Goal: Task Accomplishment & Management: Use online tool/utility

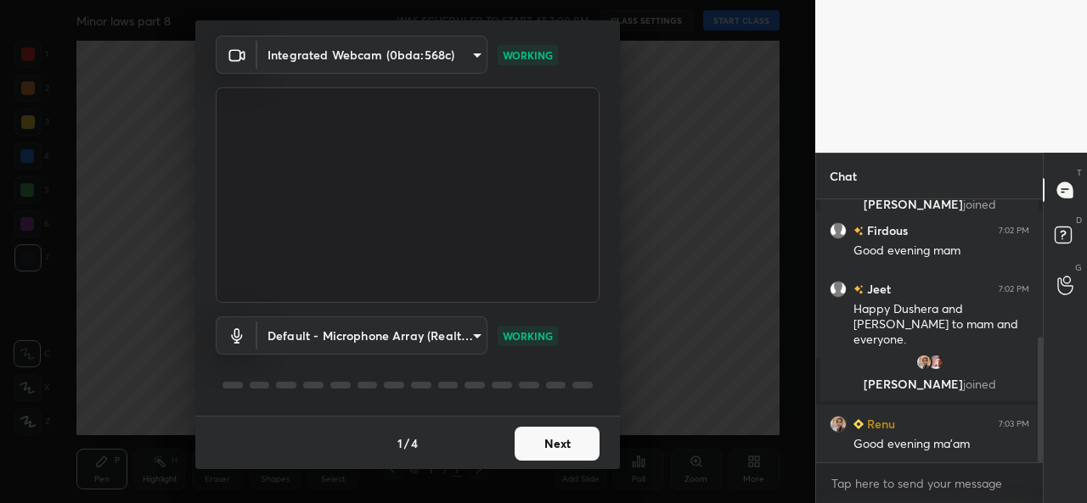
scroll to position [289, 0]
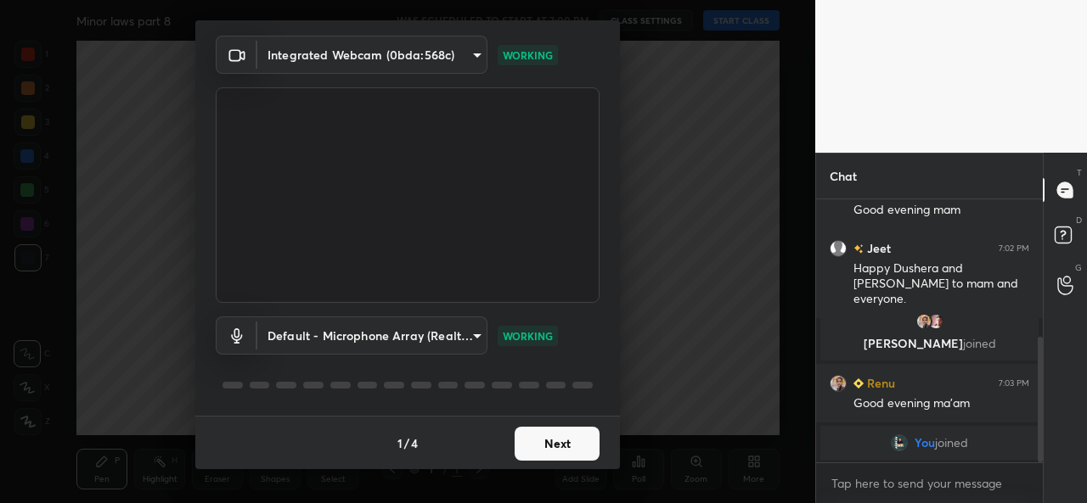
click at [546, 433] on button "Next" at bounding box center [556, 444] width 85 height 34
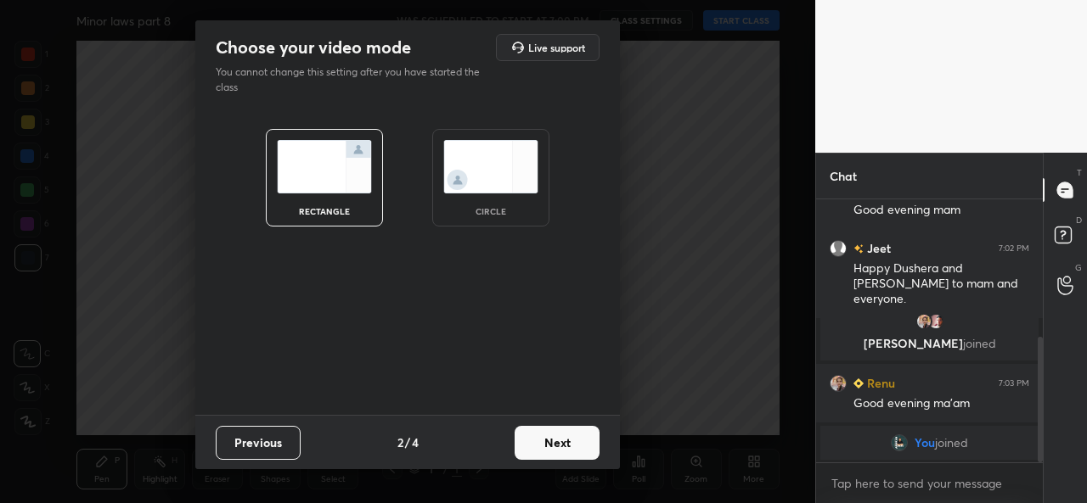
scroll to position [0, 0]
click at [445, 186] on img at bounding box center [490, 166] width 95 height 53
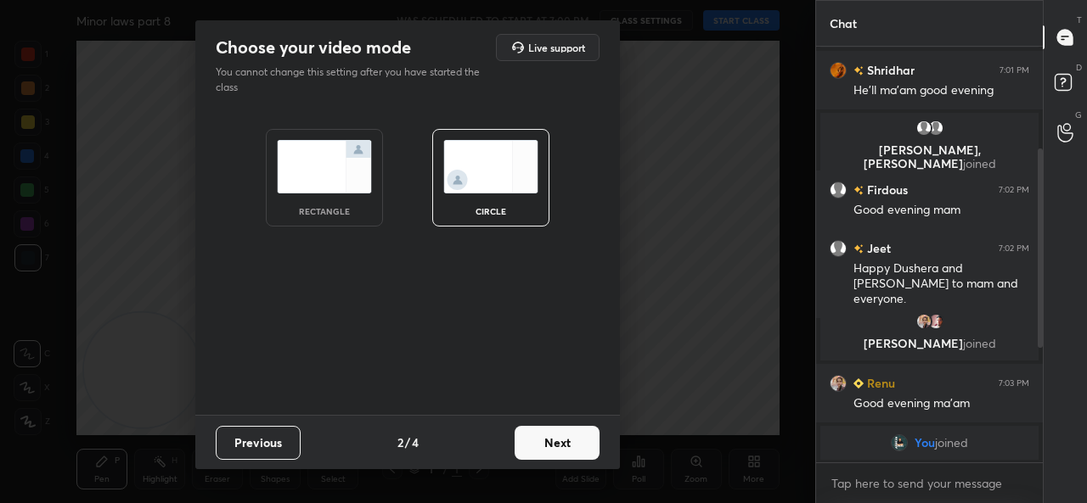
scroll to position [136, 0]
click at [541, 440] on button "Next" at bounding box center [556, 443] width 85 height 34
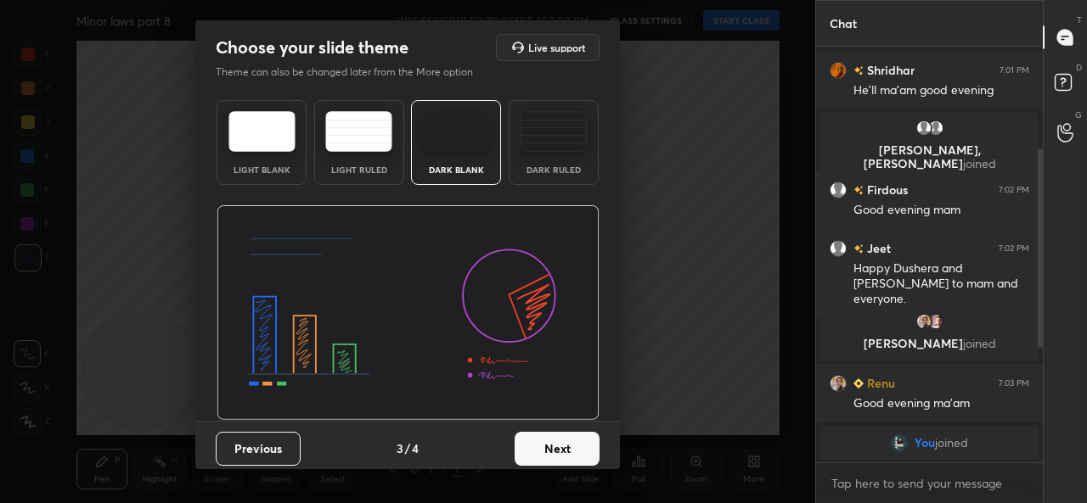
click at [541, 440] on button "Next" at bounding box center [556, 449] width 85 height 34
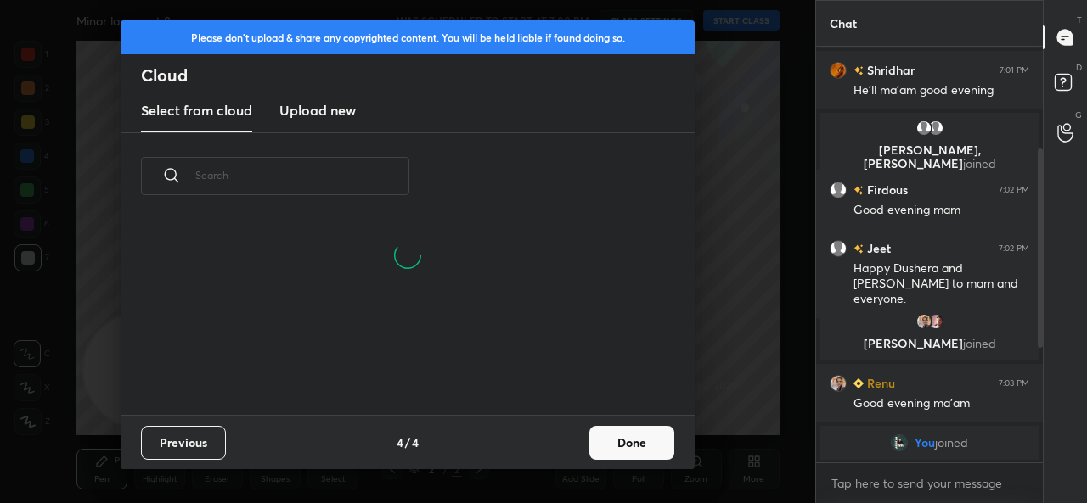
click at [636, 445] on button "Done" at bounding box center [631, 443] width 85 height 34
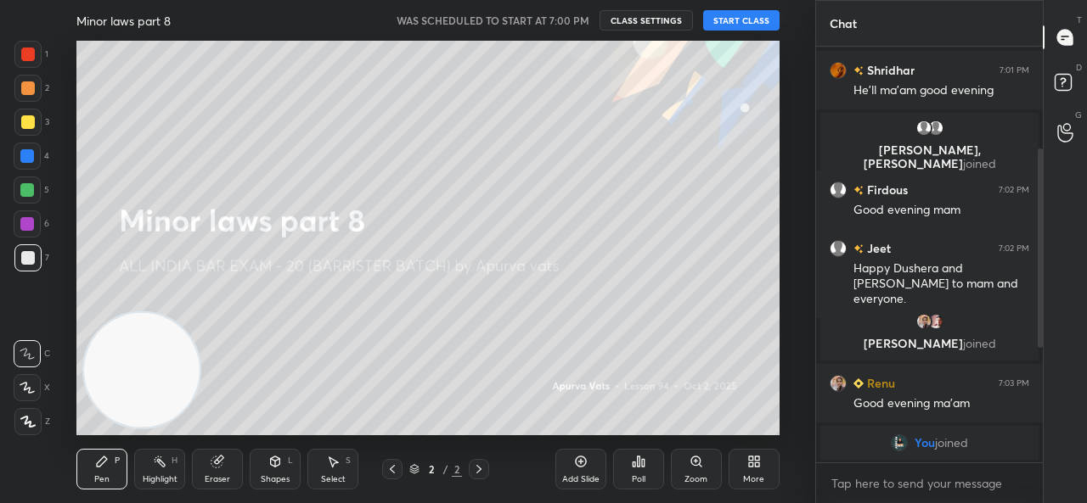
click at [726, 6] on div "Minor laws part 8 WAS SCHEDULED TO START AT 7:00 PM CLASS SETTINGS START CLASS" at bounding box center [427, 20] width 702 height 41
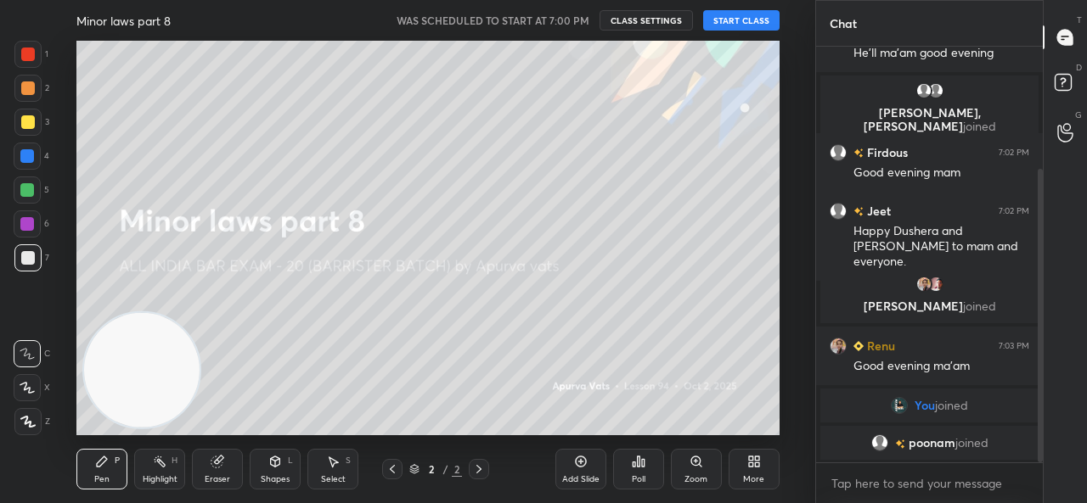
click at [726, 20] on button "START CLASS" at bounding box center [741, 20] width 76 height 20
click at [567, 14] on span "mute" at bounding box center [574, 20] width 24 height 12
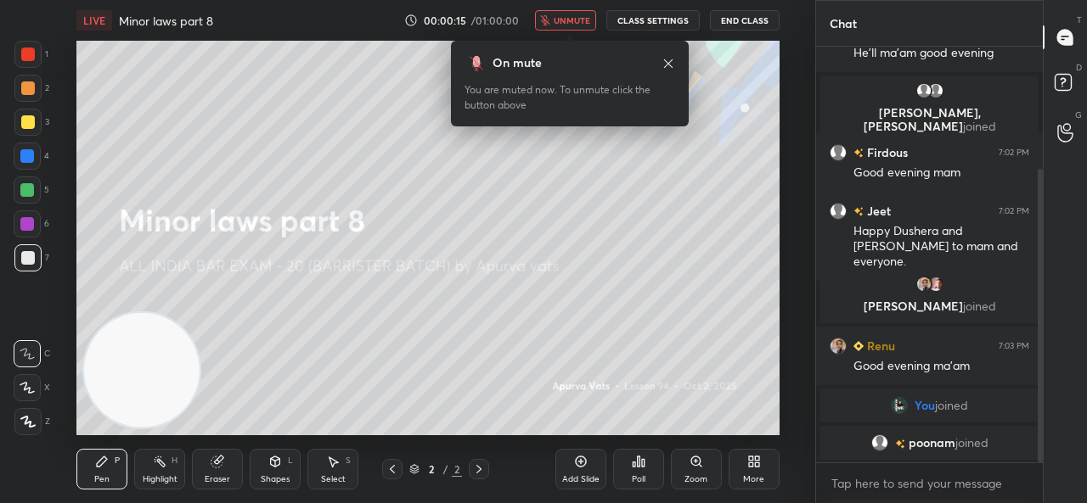
click at [567, 14] on span "unmute" at bounding box center [572, 20] width 37 height 12
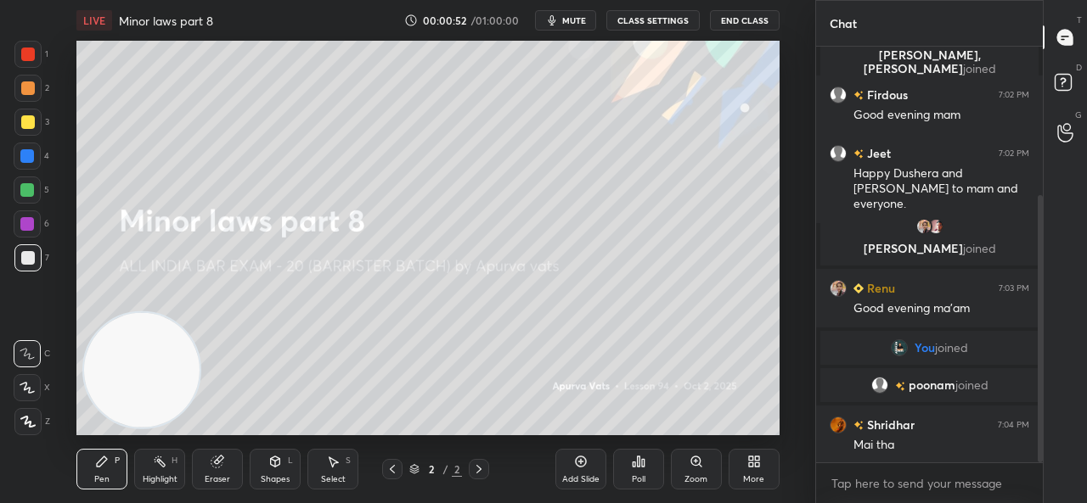
scroll to position [272, 0]
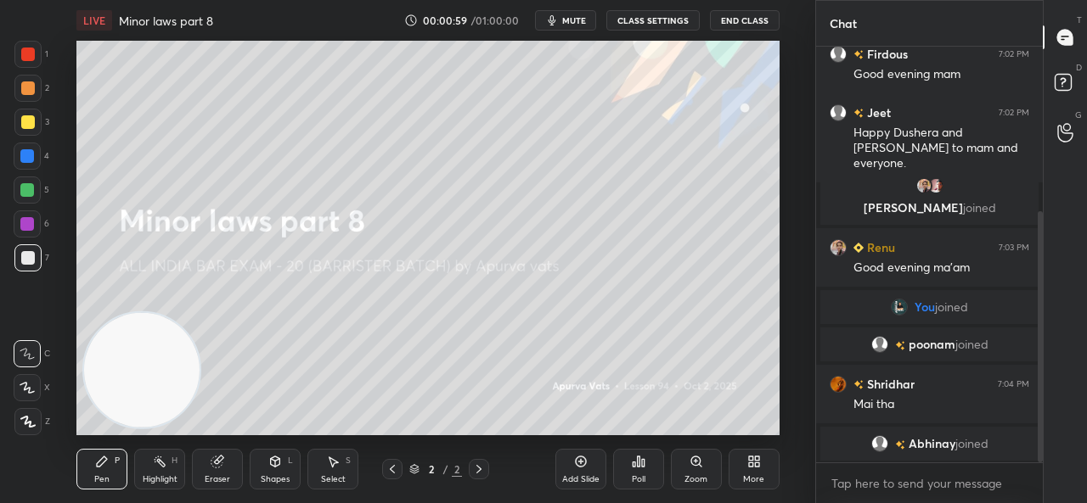
click at [586, 456] on icon at bounding box center [581, 462] width 14 height 14
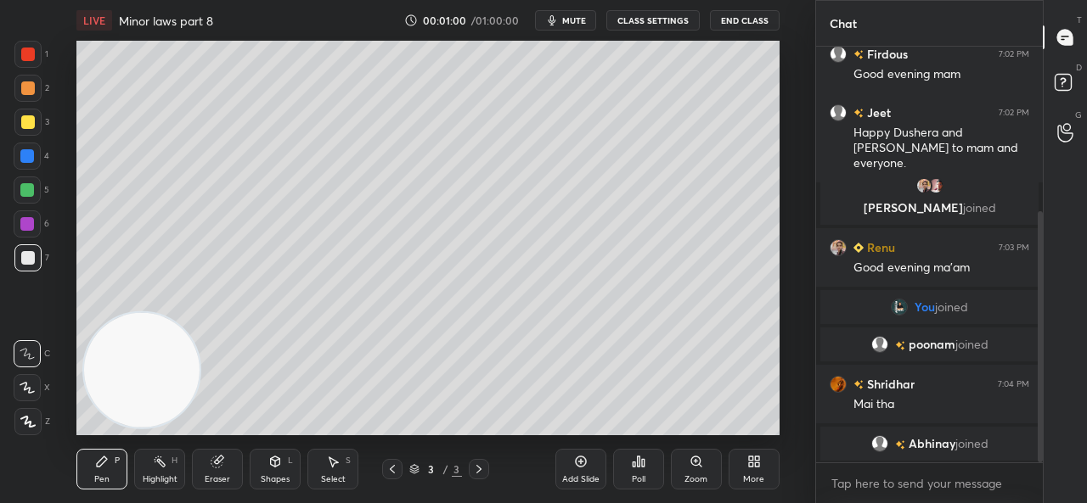
click at [160, 469] on div "Highlight H" at bounding box center [159, 469] width 51 height 41
click at [10, 414] on div "1 2 3 4 5 6 7 C X Z C X Z E E Erase all H H" at bounding box center [27, 238] width 54 height 395
click at [25, 424] on icon at bounding box center [27, 422] width 14 height 14
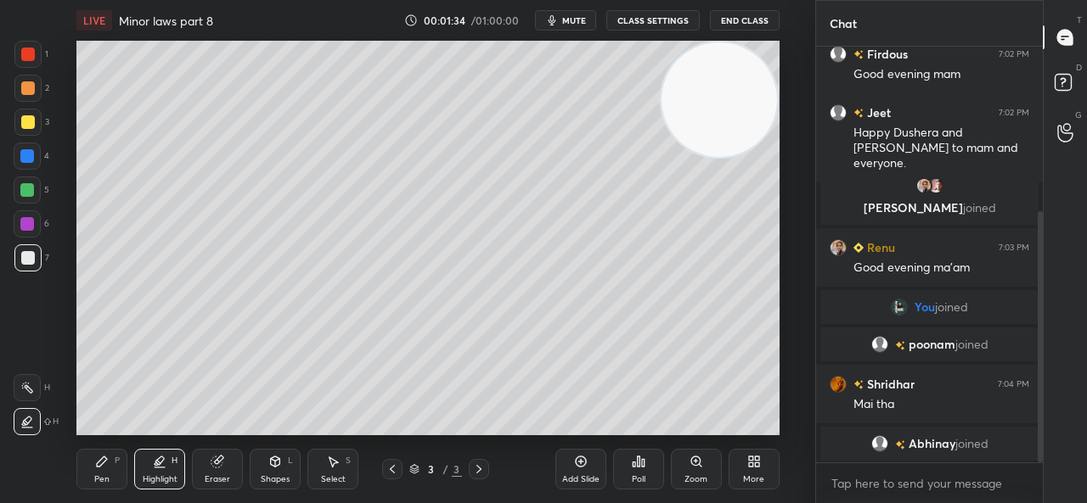
click at [745, 461] on div "More" at bounding box center [753, 469] width 51 height 41
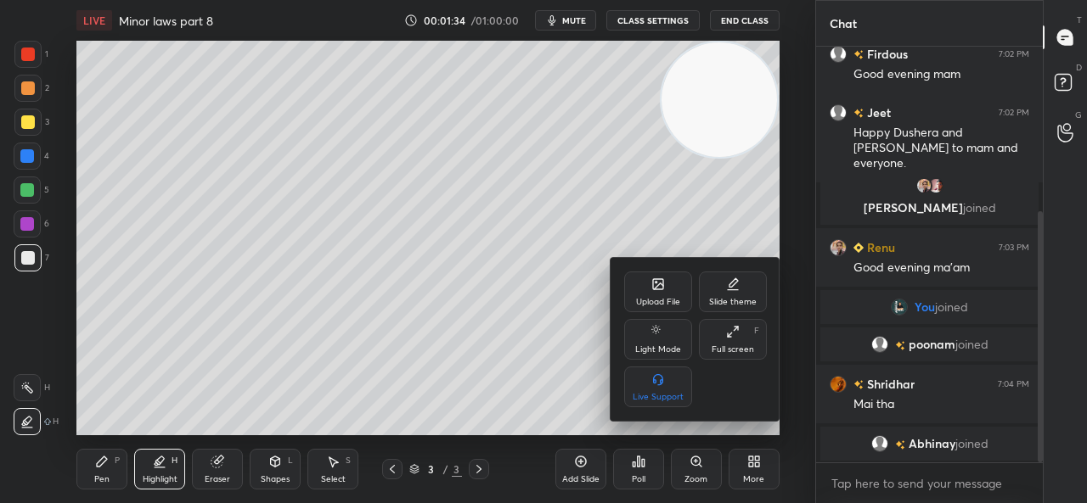
click at [649, 292] on div "Upload File" at bounding box center [658, 292] width 68 height 41
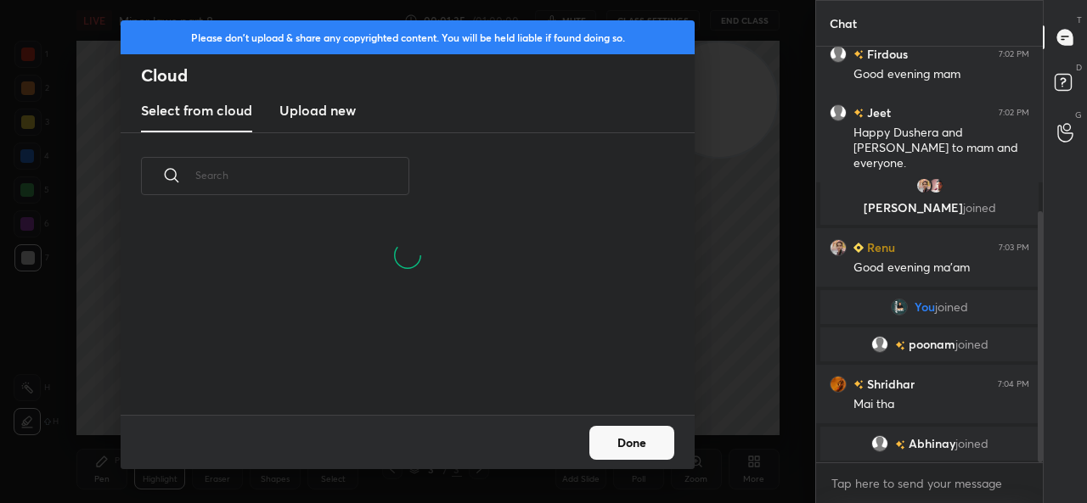
click at [334, 113] on h3 "Upload new" at bounding box center [317, 110] width 76 height 20
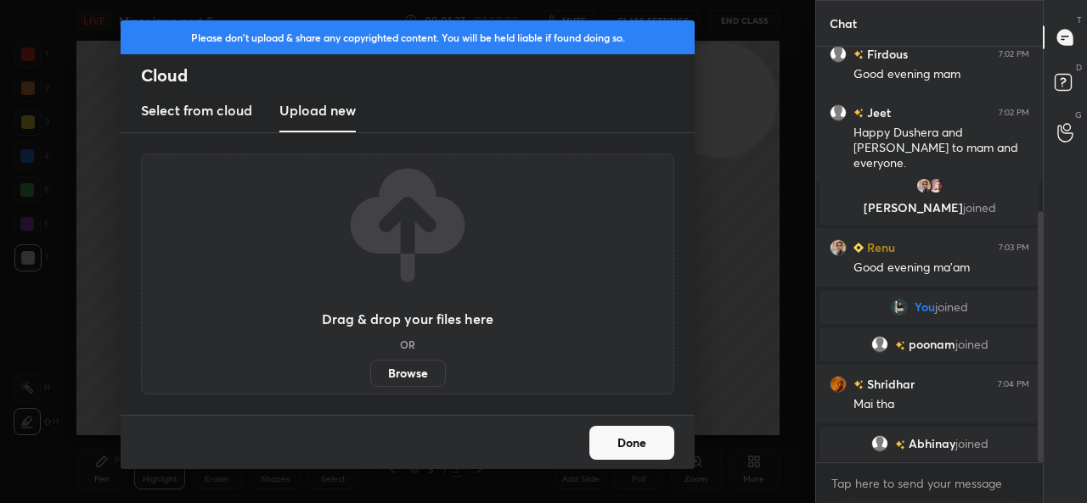
click at [537, 434] on div "Done" at bounding box center [408, 442] width 574 height 54
click at [640, 432] on button "Done" at bounding box center [631, 443] width 85 height 34
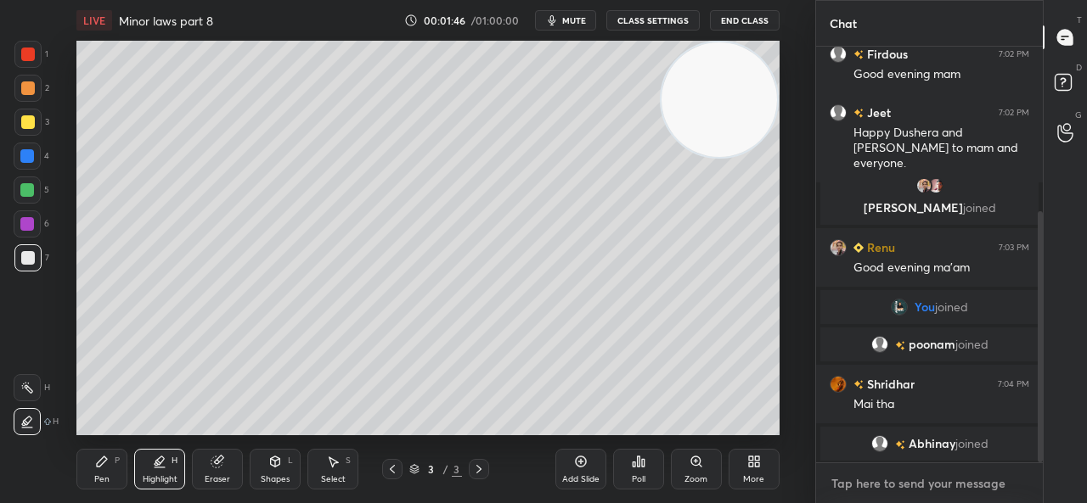
click at [862, 483] on textarea at bounding box center [929, 483] width 200 height 27
type textarea "x"
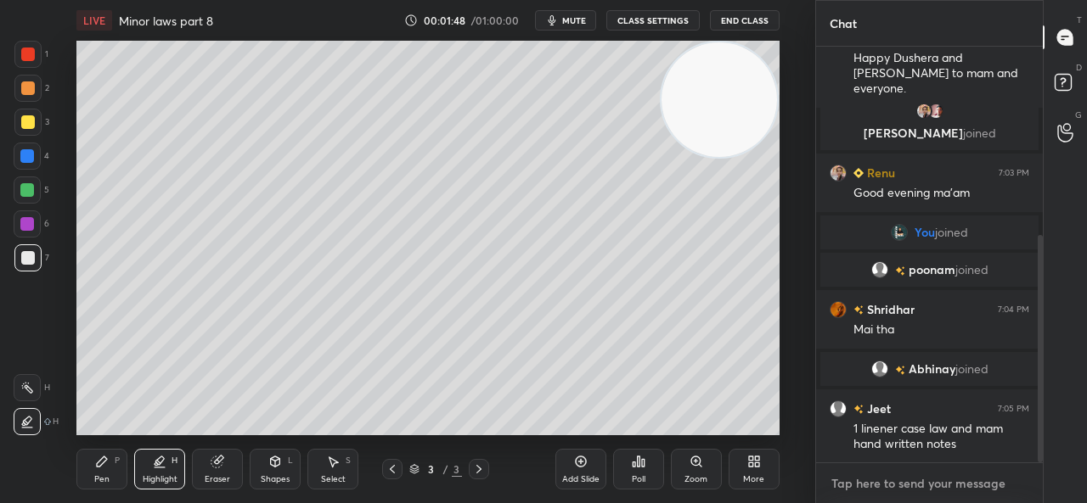
paste textarea "[URL][DOMAIN_NAME]"
type textarea "[URL][DOMAIN_NAME]"
type textarea "x"
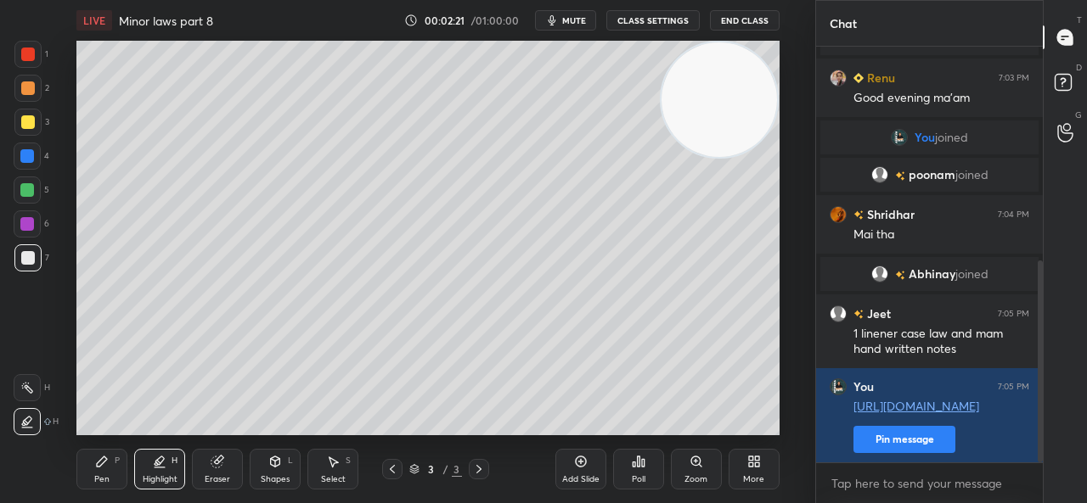
click at [750, 475] on div "More" at bounding box center [753, 479] width 21 height 8
type textarea "x"
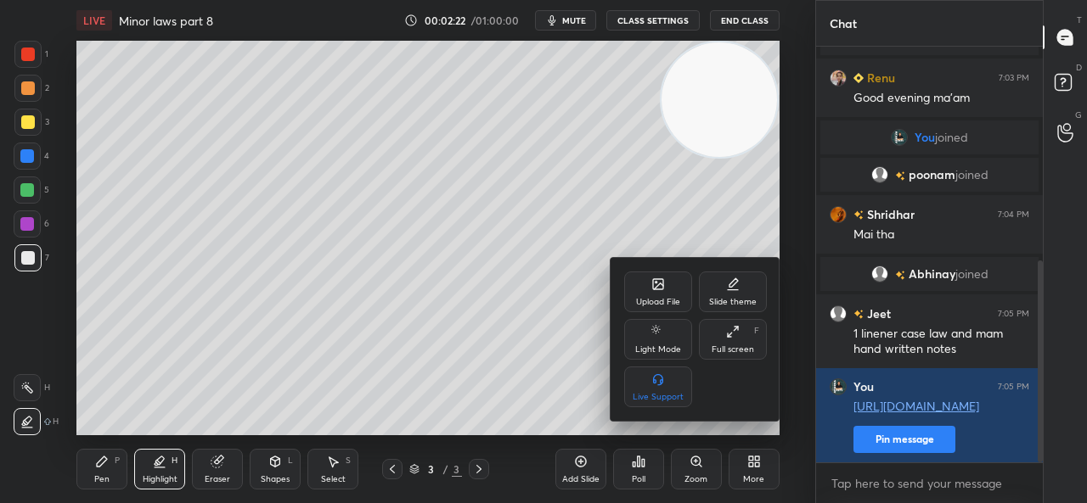
click at [655, 269] on div "Upload File Slide theme Light Mode Full screen F Live Support" at bounding box center [695, 339] width 170 height 163
click at [655, 309] on div "Upload File" at bounding box center [658, 292] width 68 height 41
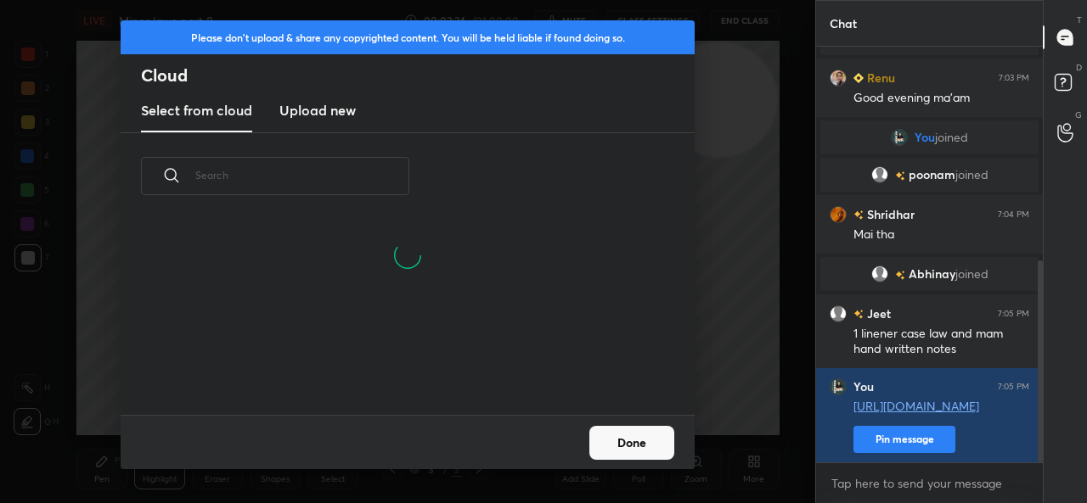
click at [362, 134] on div "​" at bounding box center [408, 274] width 574 height 282
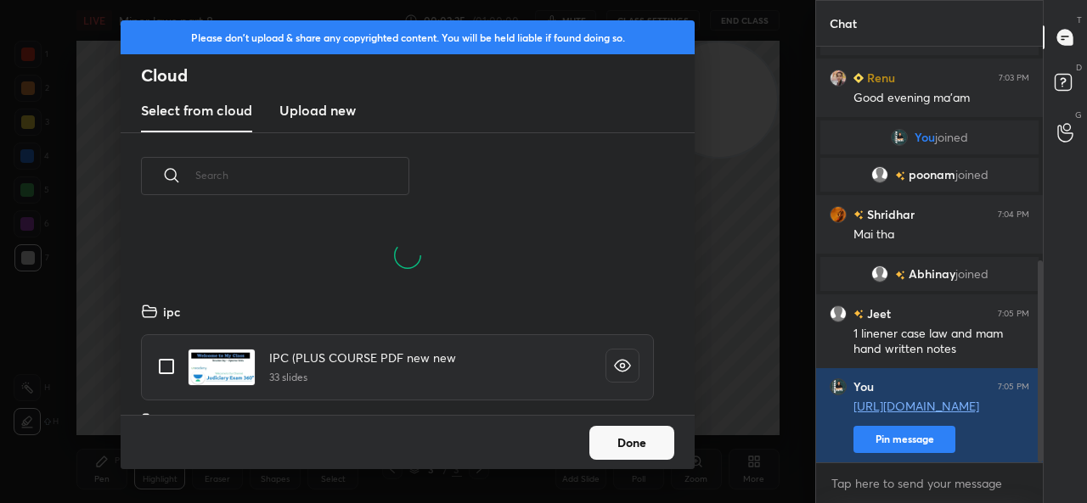
scroll to position [114, 545]
click at [361, 126] on div "Select from cloud Upload new" at bounding box center [408, 111] width 574 height 42
click at [357, 120] on div "Select from cloud Upload new" at bounding box center [408, 111] width 574 height 42
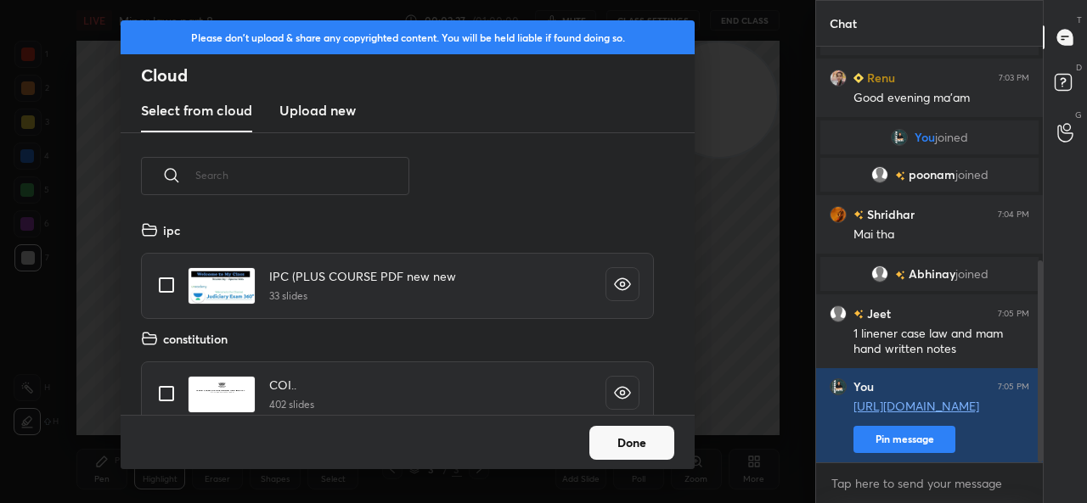
scroll to position [195, 545]
click at [327, 108] on h3 "Upload new" at bounding box center [317, 110] width 76 height 20
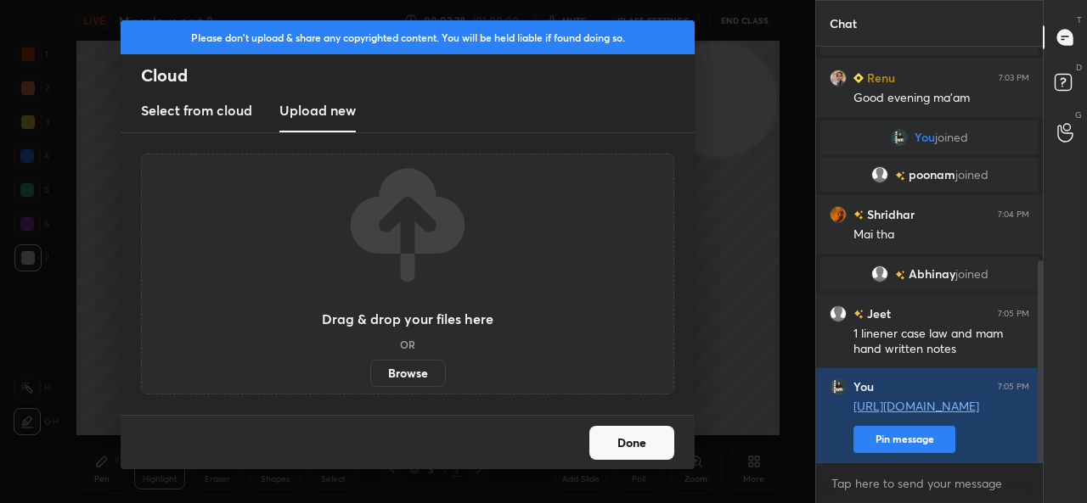
click at [402, 369] on label "Browse" at bounding box center [408, 373] width 76 height 27
click at [370, 369] on input "Browse" at bounding box center [370, 373] width 0 height 27
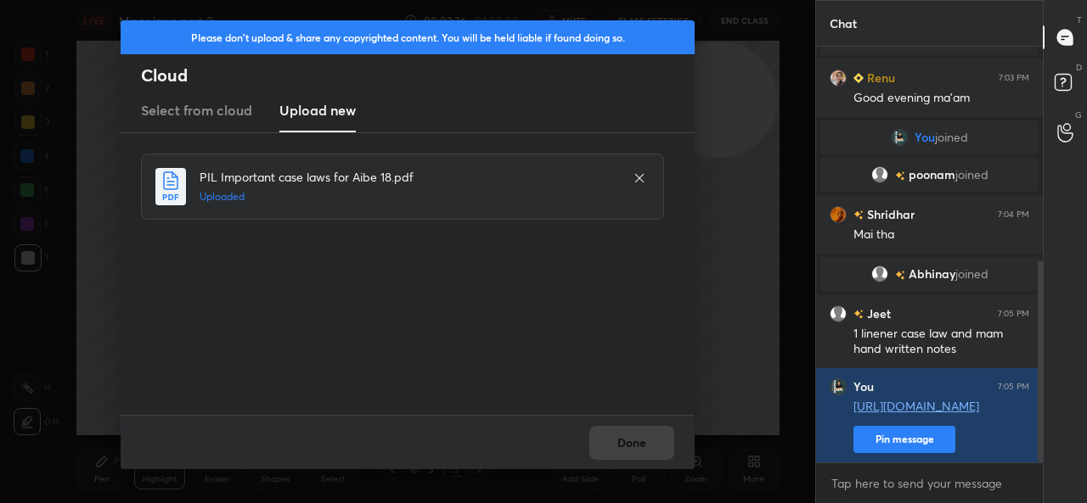
click at [620, 456] on button "Done" at bounding box center [631, 443] width 85 height 34
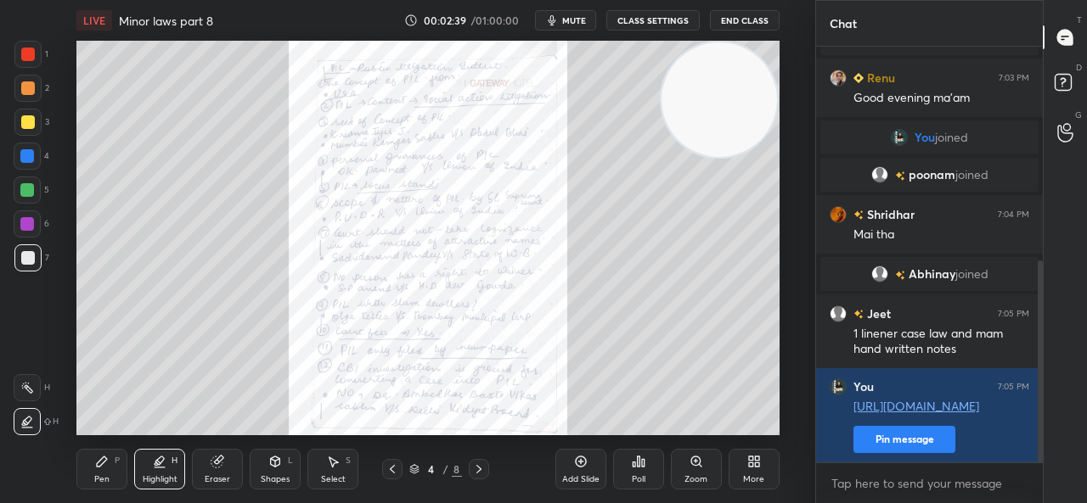
click at [683, 471] on div "Zoom" at bounding box center [696, 469] width 51 height 41
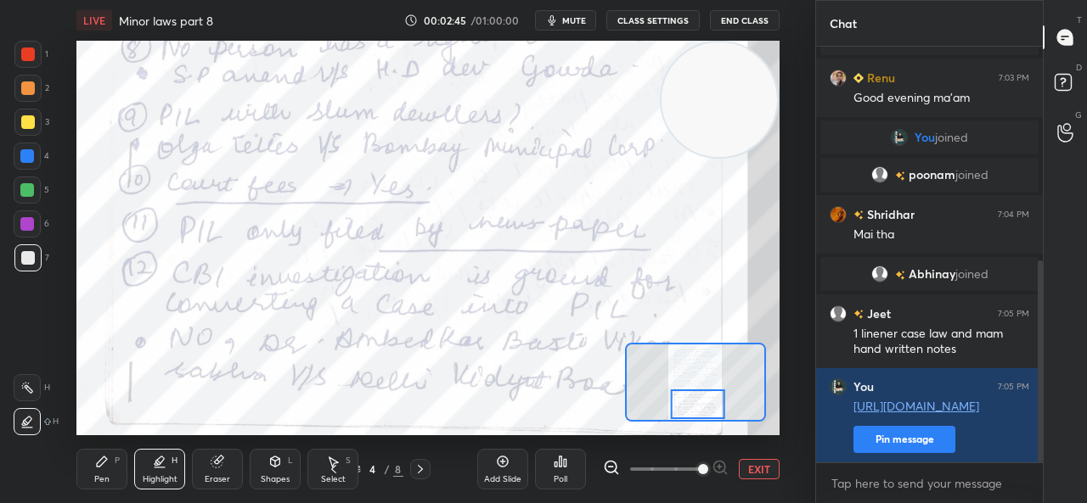
click at [425, 466] on icon at bounding box center [420, 470] width 14 height 14
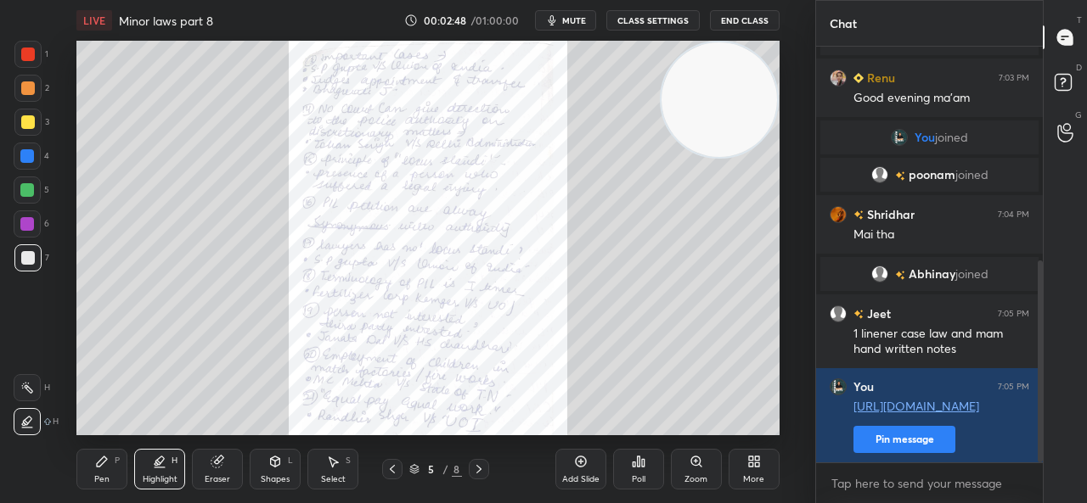
click at [486, 463] on div at bounding box center [479, 469] width 20 height 20
click at [482, 463] on icon at bounding box center [479, 470] width 14 height 14
click at [484, 463] on div at bounding box center [479, 469] width 20 height 20
click at [479, 466] on icon at bounding box center [479, 470] width 14 height 14
click at [476, 464] on icon at bounding box center [479, 470] width 14 height 14
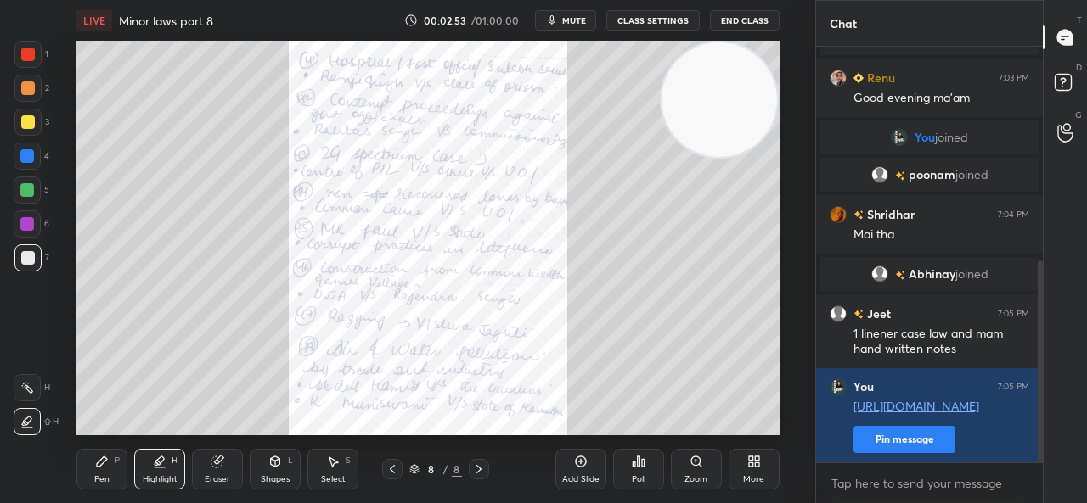
click at [478, 468] on icon at bounding box center [478, 469] width 5 height 8
click at [469, 463] on div at bounding box center [479, 469] width 20 height 20
click at [397, 463] on icon at bounding box center [392, 470] width 14 height 14
click at [399, 466] on div at bounding box center [392, 469] width 20 height 20
click at [398, 465] on icon at bounding box center [392, 470] width 14 height 14
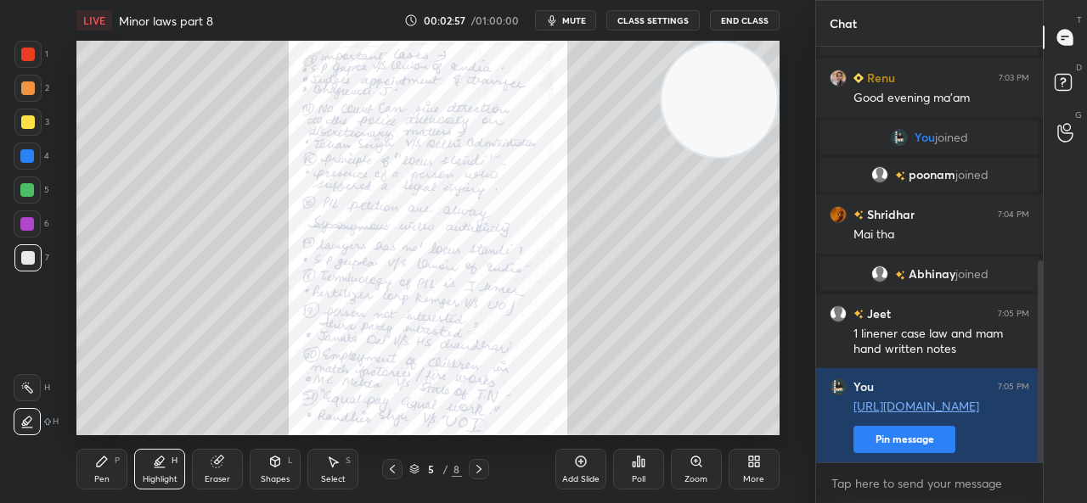
click at [401, 465] on div at bounding box center [392, 469] width 20 height 20
click at [562, 461] on div "Add Slide" at bounding box center [580, 469] width 51 height 41
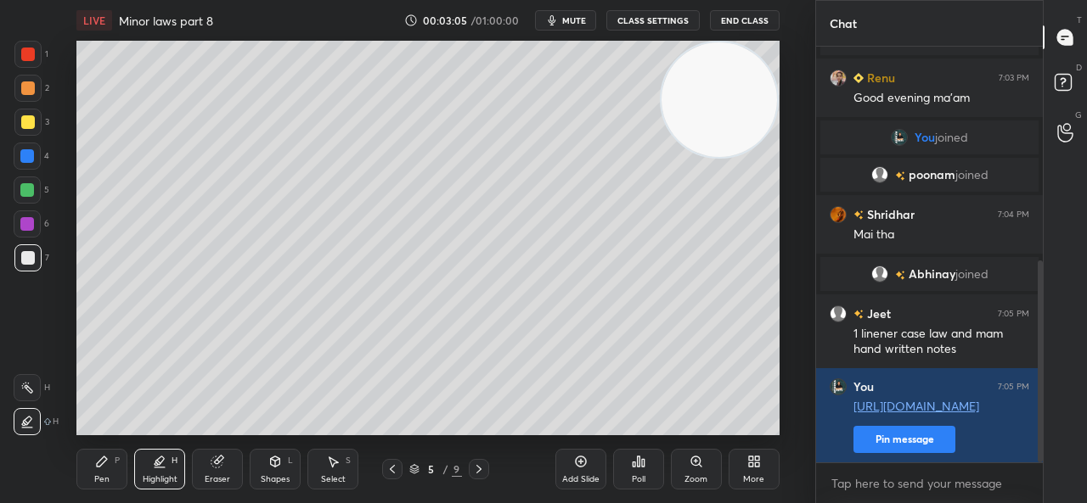
click at [107, 457] on icon at bounding box center [102, 462] width 14 height 14
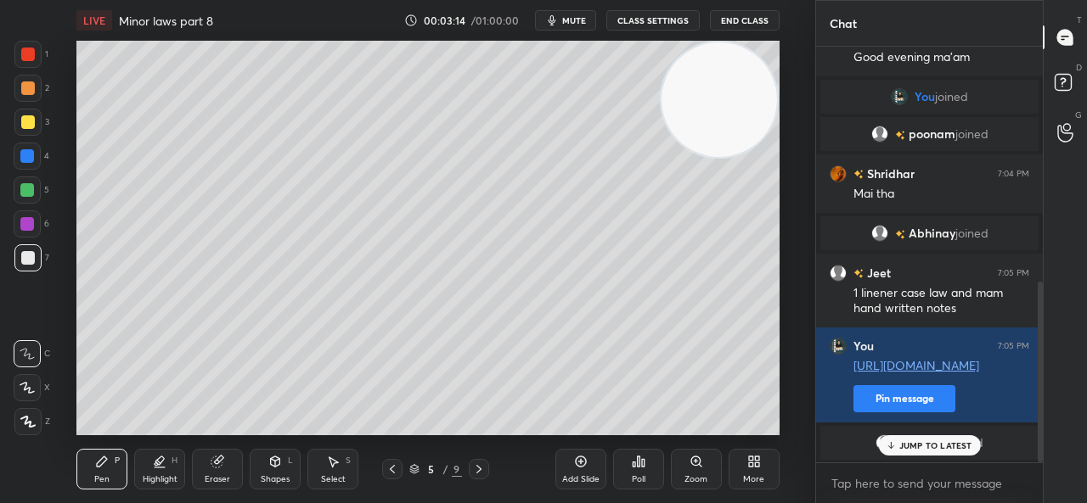
scroll to position [540, 0]
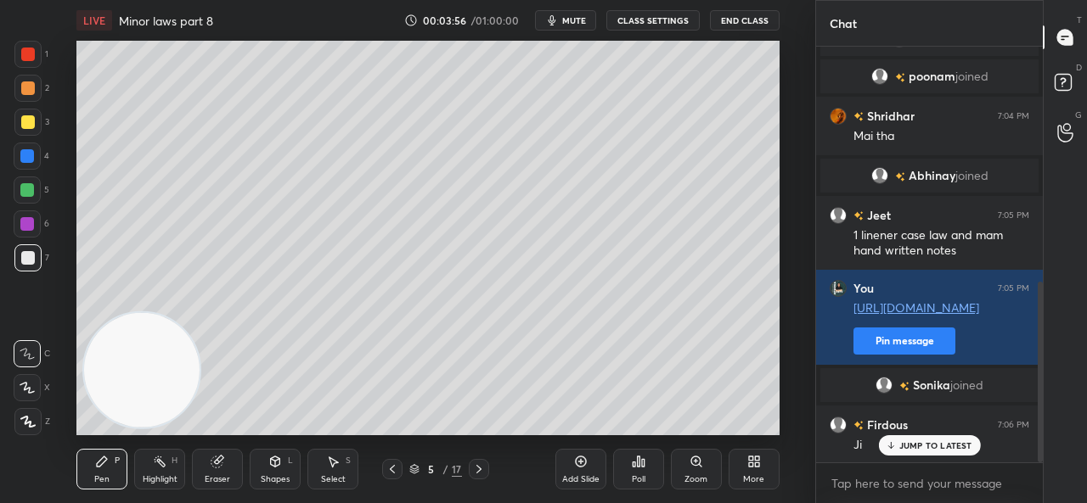
click at [225, 469] on div "Eraser" at bounding box center [217, 469] width 51 height 41
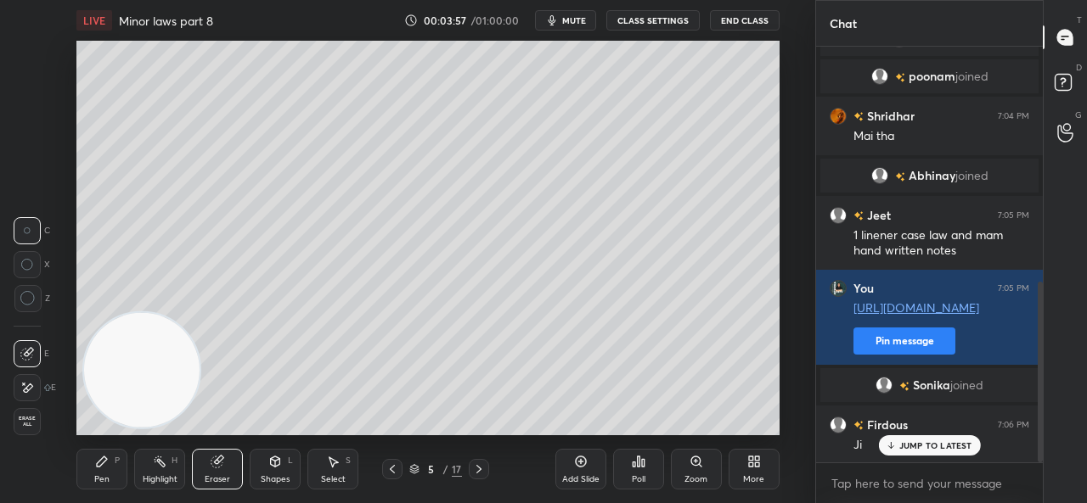
click at [30, 392] on icon at bounding box center [27, 388] width 14 height 14
click at [115, 471] on div "Pen P" at bounding box center [101, 469] width 51 height 41
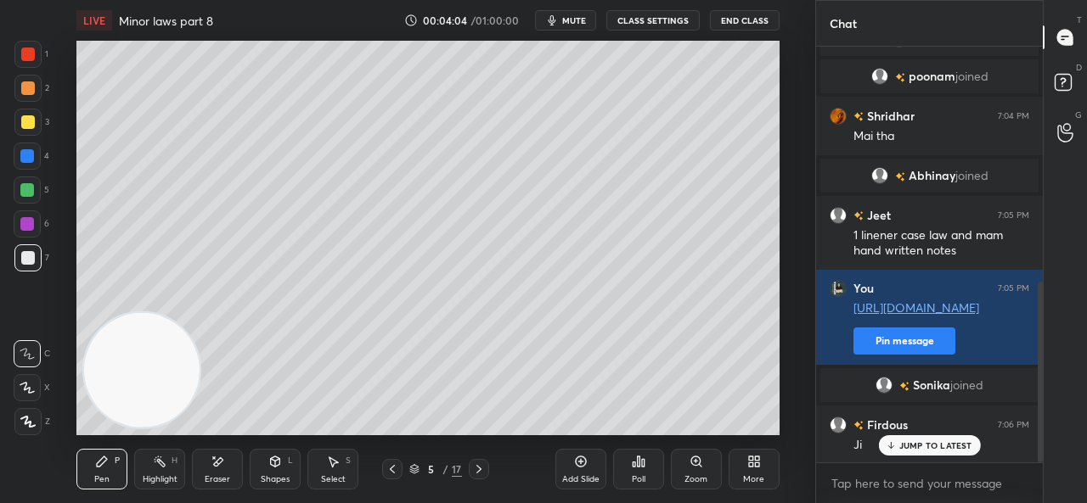
click at [27, 386] on icon at bounding box center [27, 388] width 15 height 12
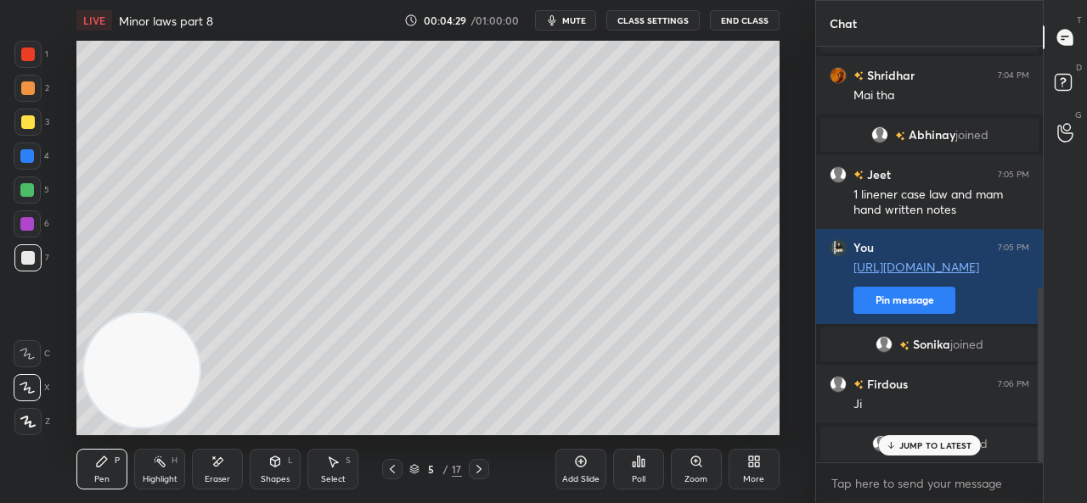
click at [908, 438] on div "JUMP TO LATEST" at bounding box center [929, 446] width 102 height 20
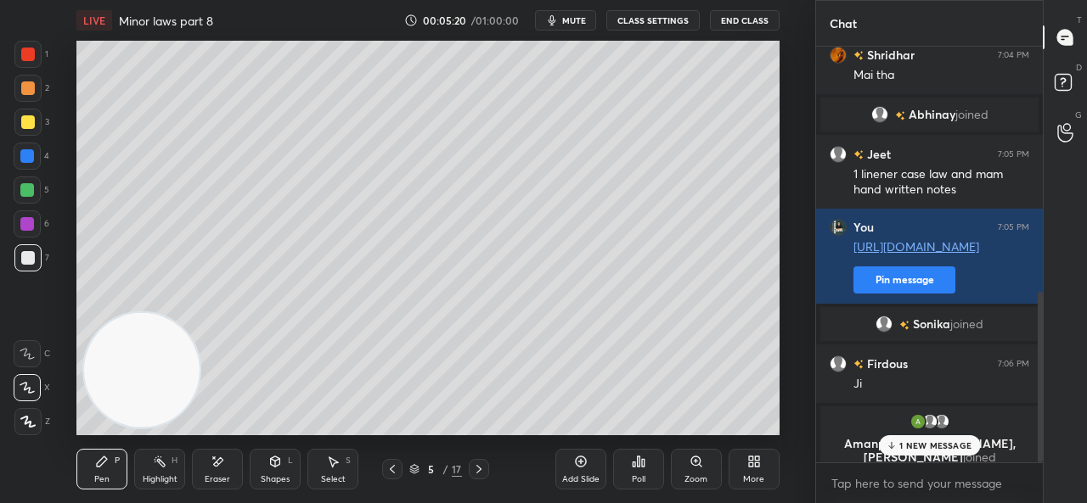
click at [925, 447] on p "1 NEW MESSAGE" at bounding box center [935, 446] width 72 height 10
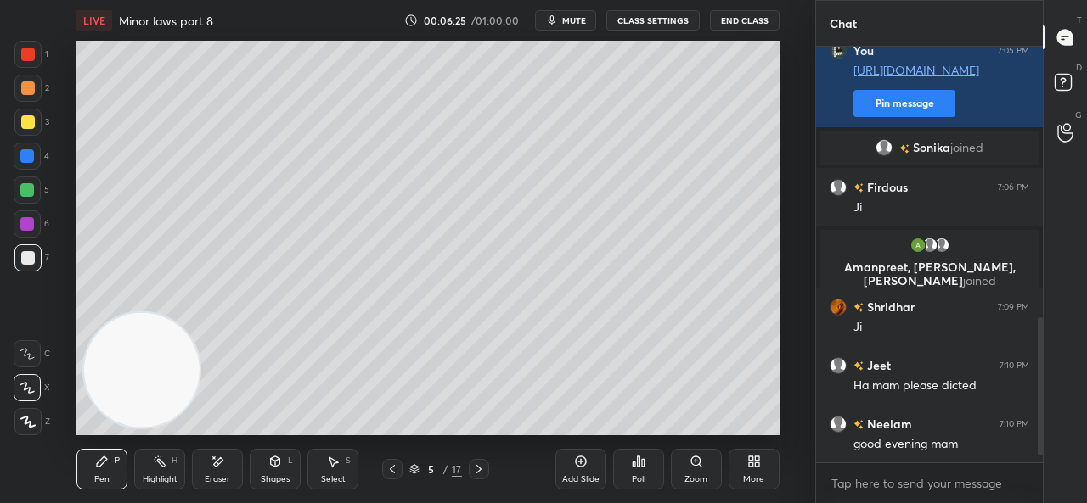
scroll to position [837, 0]
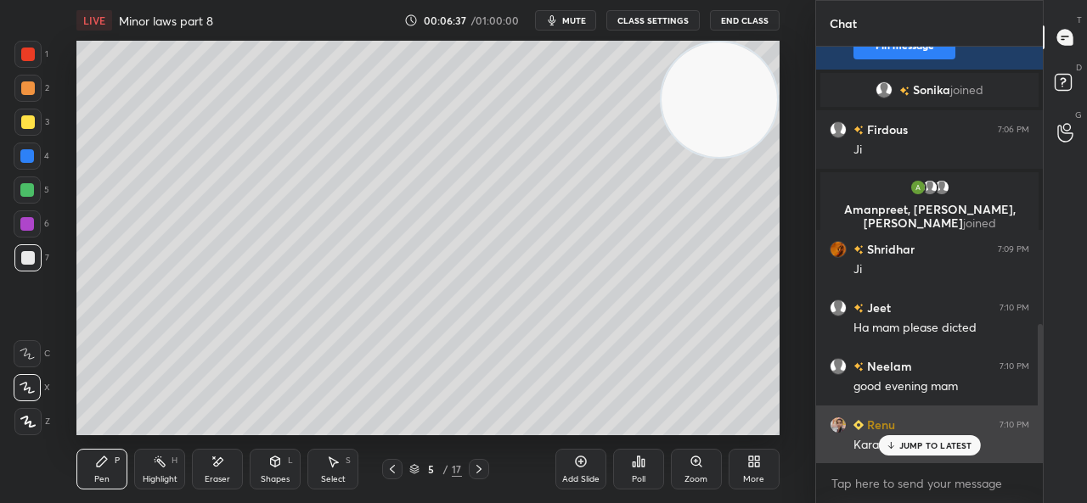
click at [893, 444] on icon at bounding box center [890, 446] width 11 height 10
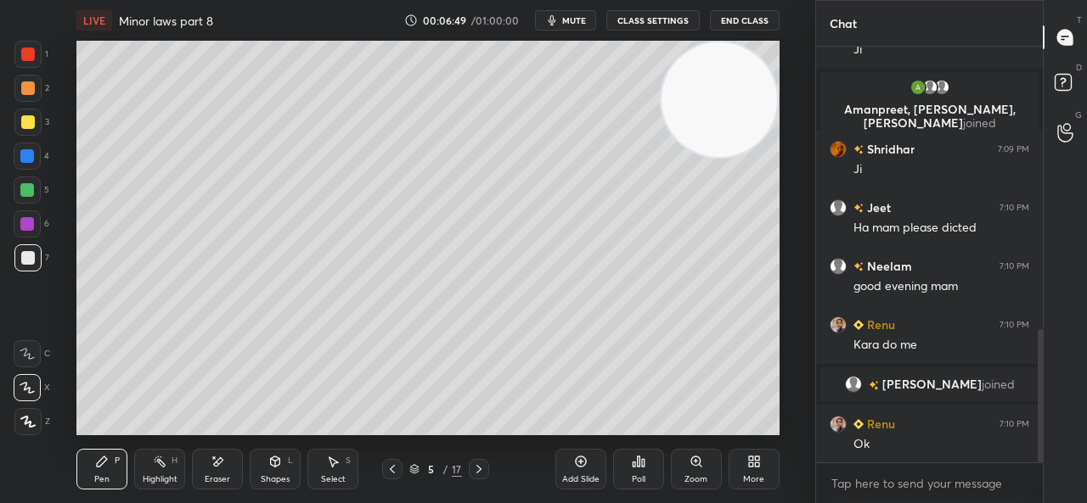
scroll to position [946, 0]
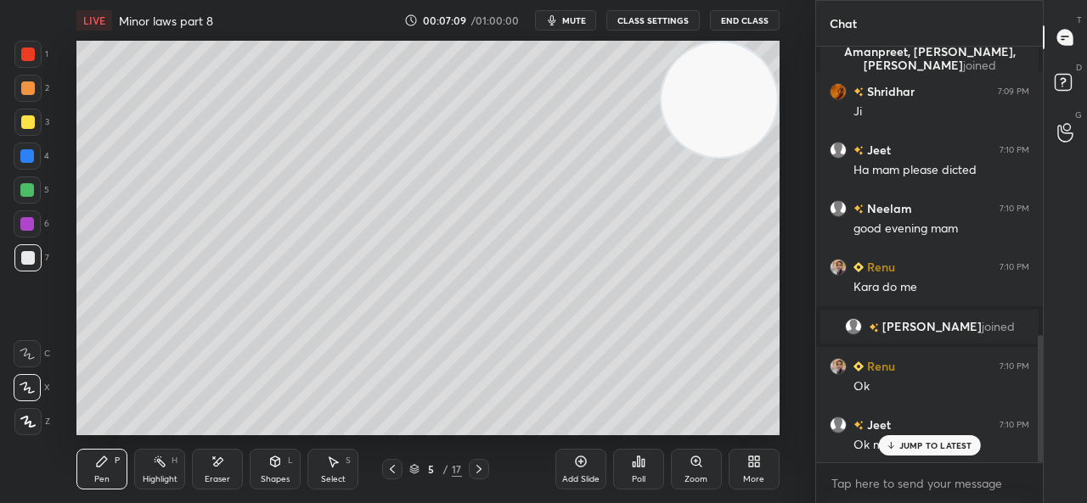
click at [221, 461] on icon at bounding box center [218, 462] width 9 height 8
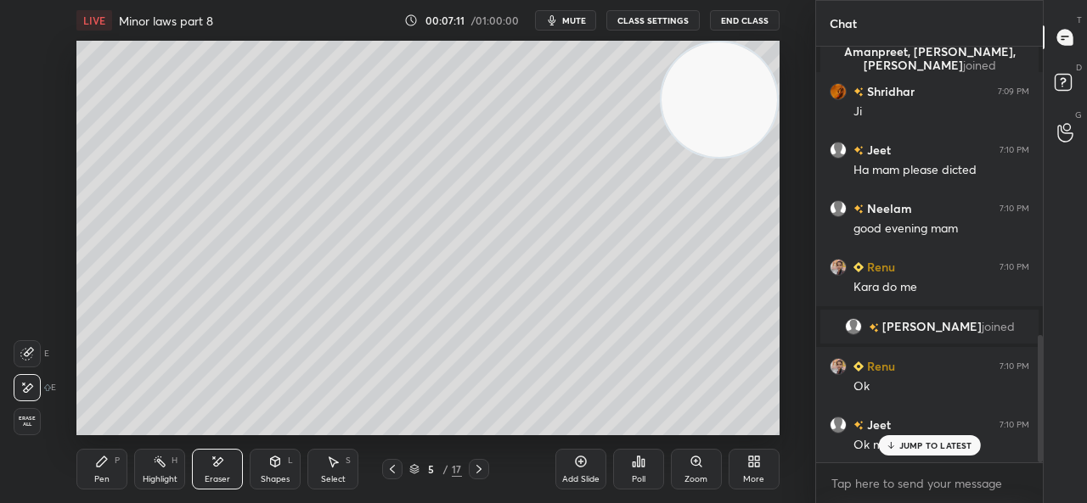
click at [109, 469] on div "Pen P" at bounding box center [101, 469] width 51 height 41
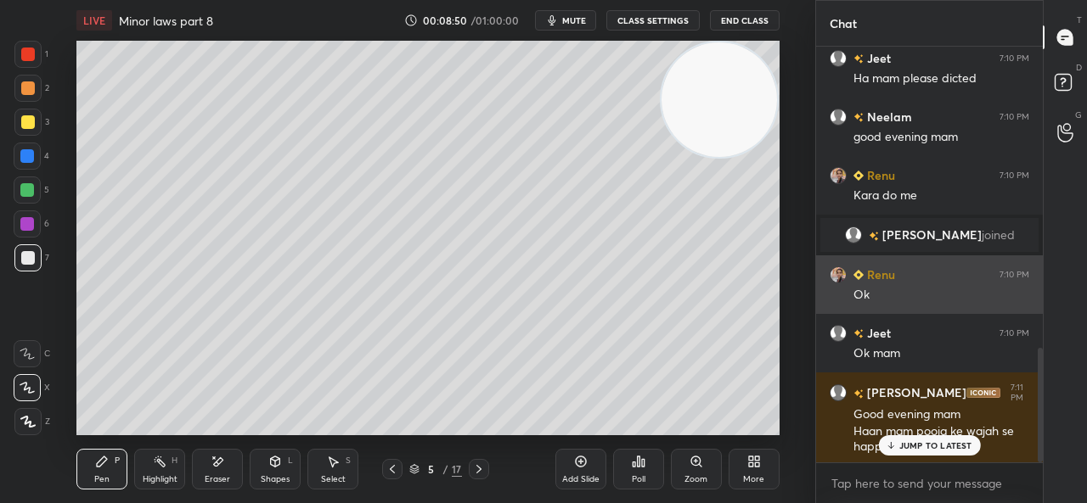
scroll to position [1095, 0]
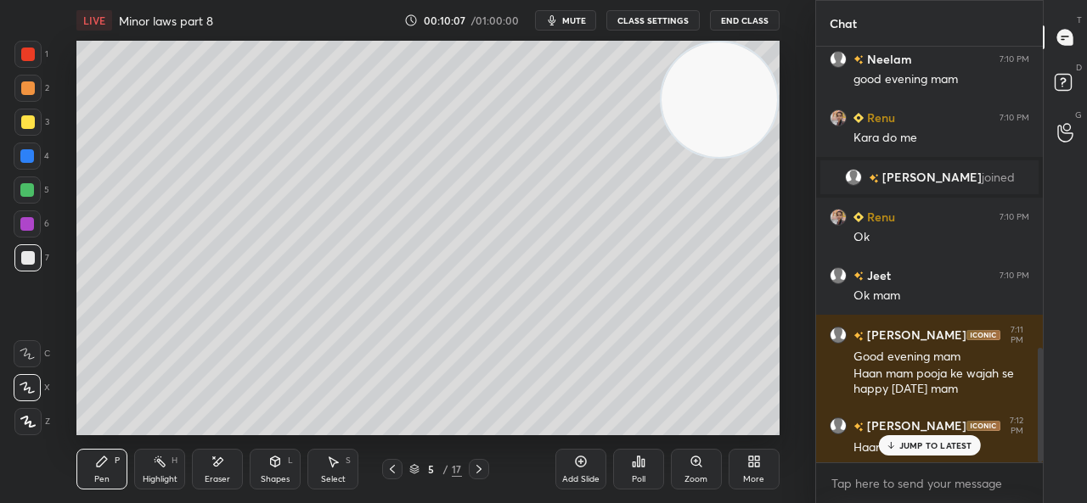
click at [586, 465] on icon at bounding box center [581, 462] width 14 height 14
click at [391, 464] on icon at bounding box center [392, 470] width 14 height 14
click at [486, 463] on div at bounding box center [479, 469] width 20 height 20
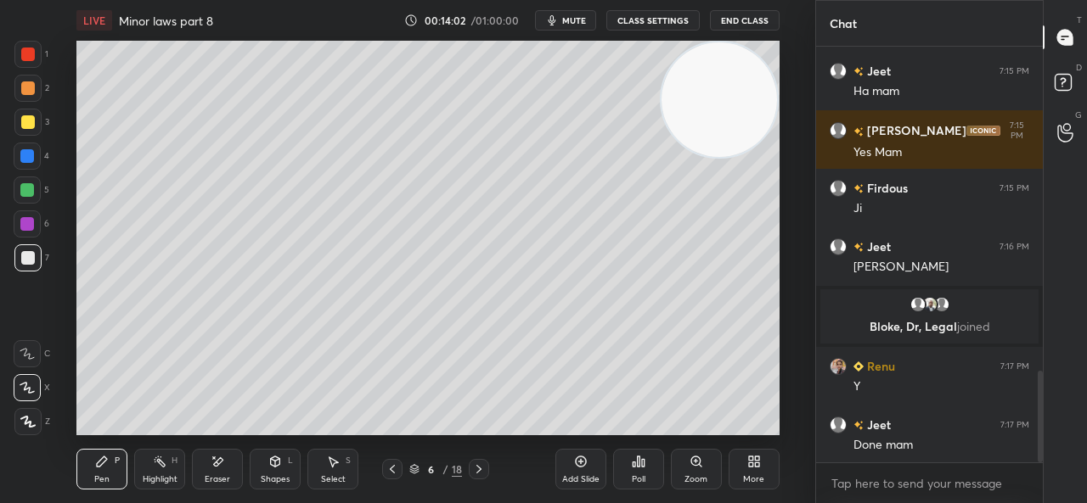
scroll to position [1469, 0]
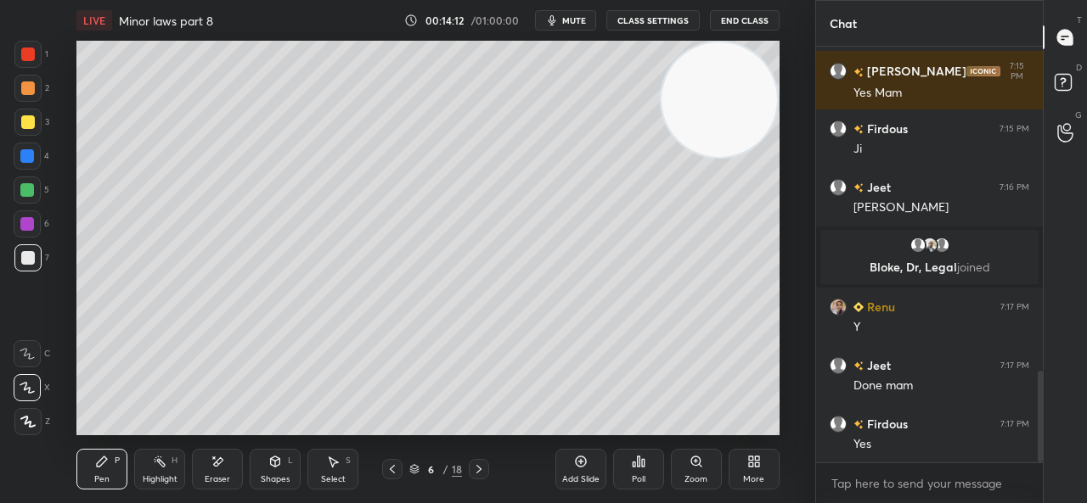
click at [568, 468] on div "Add Slide" at bounding box center [580, 469] width 51 height 41
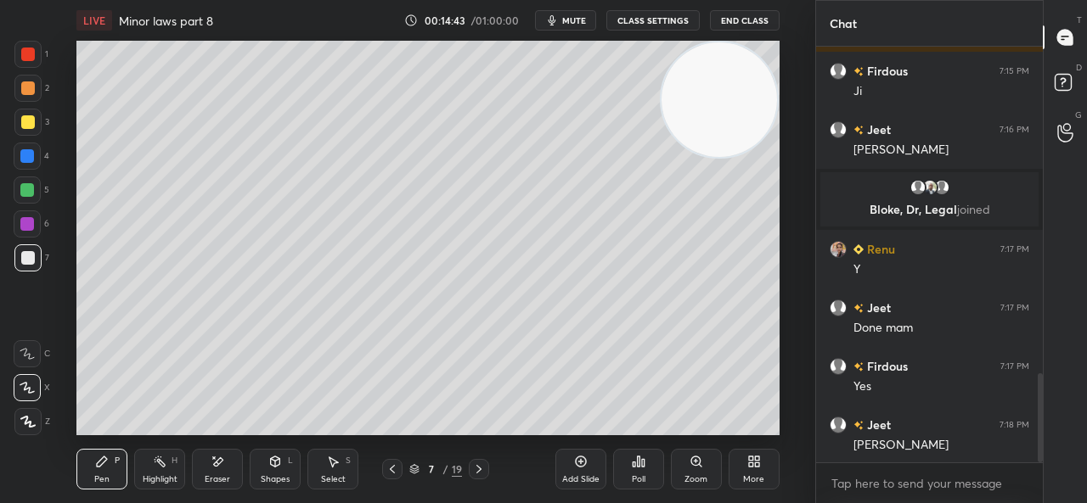
scroll to position [1586, 0]
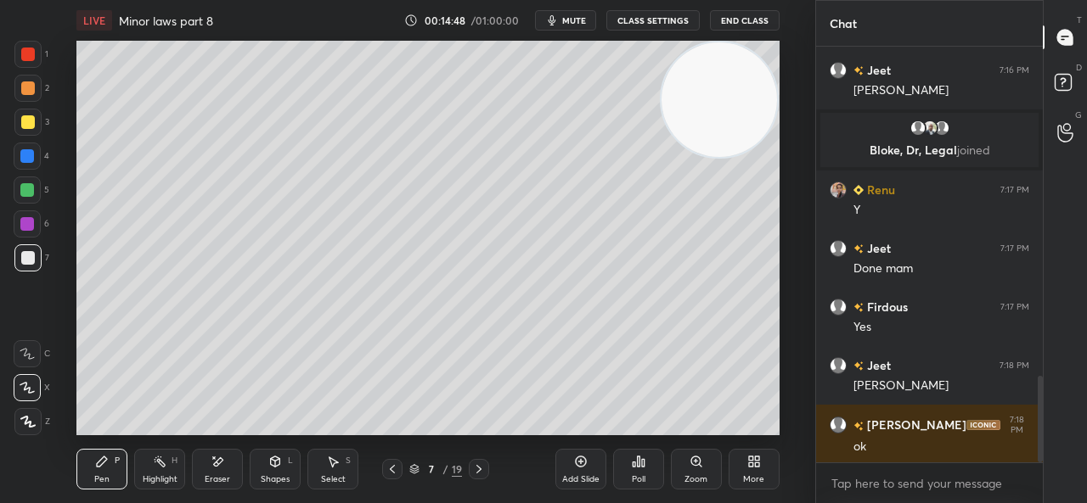
click at [236, 444] on div "Pen P Highlight H Eraser Shapes L Select S 7 / 19 Add Slide Poll Zoom More" at bounding box center [427, 470] width 702 height 68
click at [225, 451] on div "Eraser" at bounding box center [217, 469] width 51 height 41
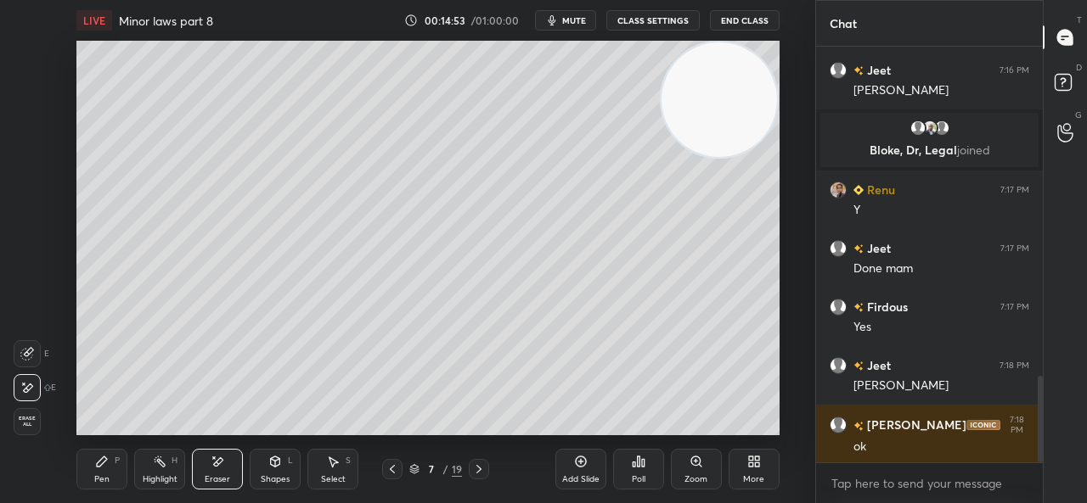
click at [104, 454] on div "Pen P" at bounding box center [101, 469] width 51 height 41
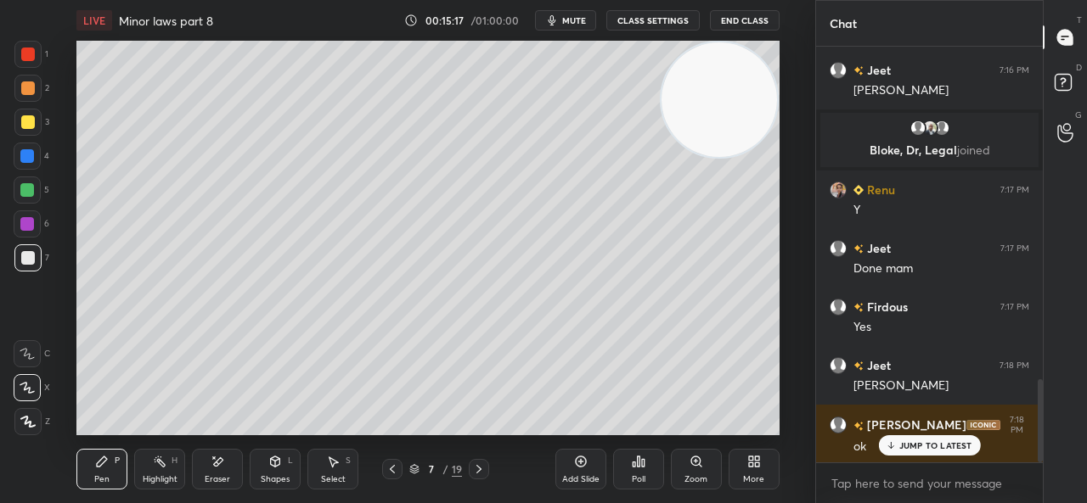
scroll to position [1659, 0]
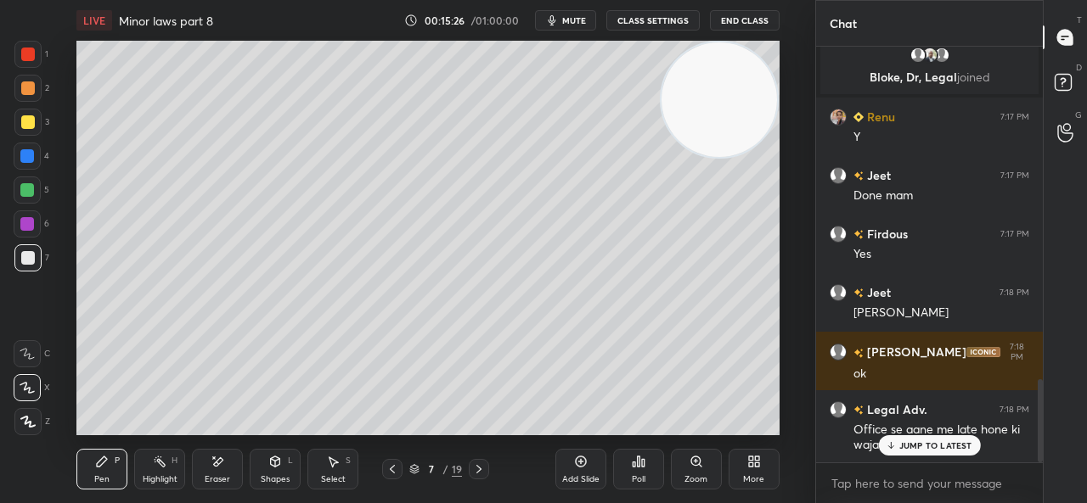
click at [903, 446] on p "JUMP TO LATEST" at bounding box center [935, 446] width 73 height 10
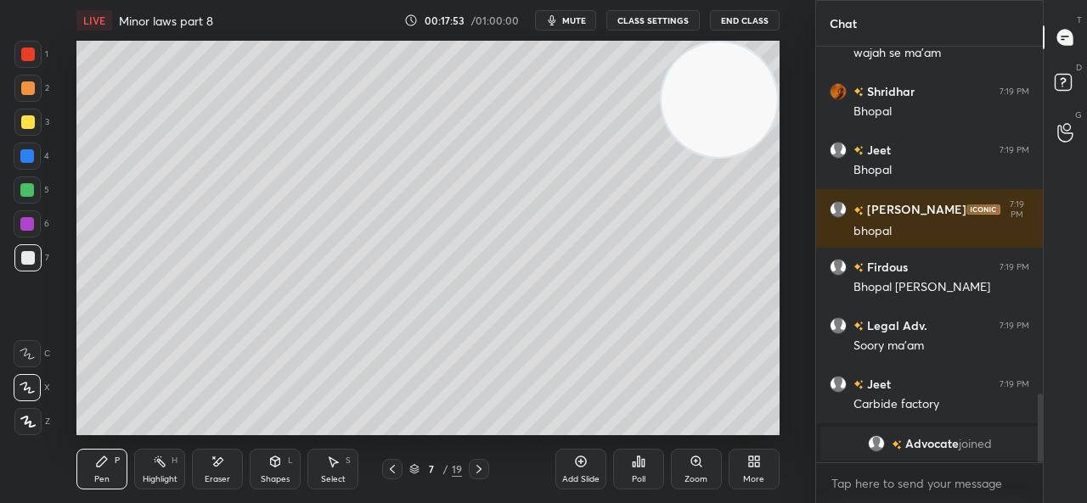
scroll to position [2111, 0]
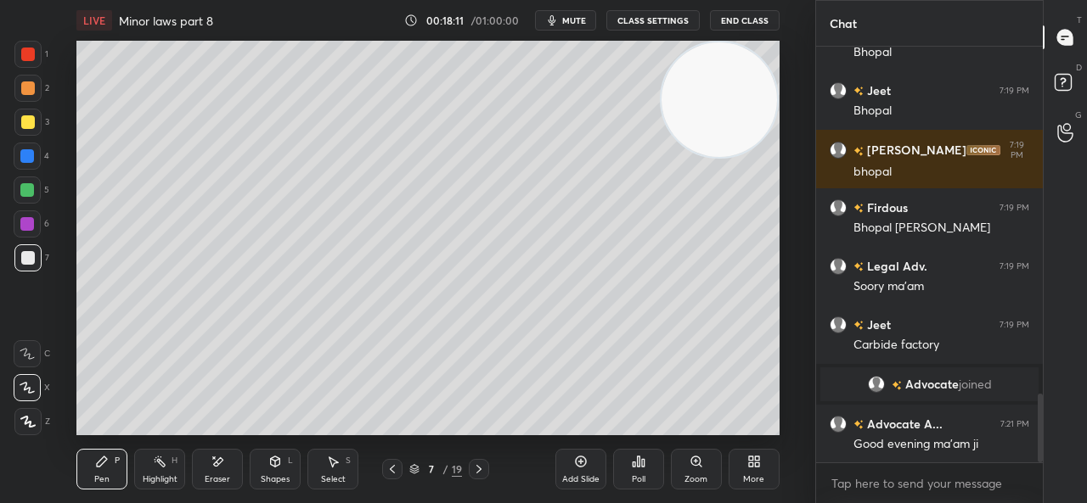
click at [568, 467] on div "Add Slide" at bounding box center [580, 469] width 51 height 41
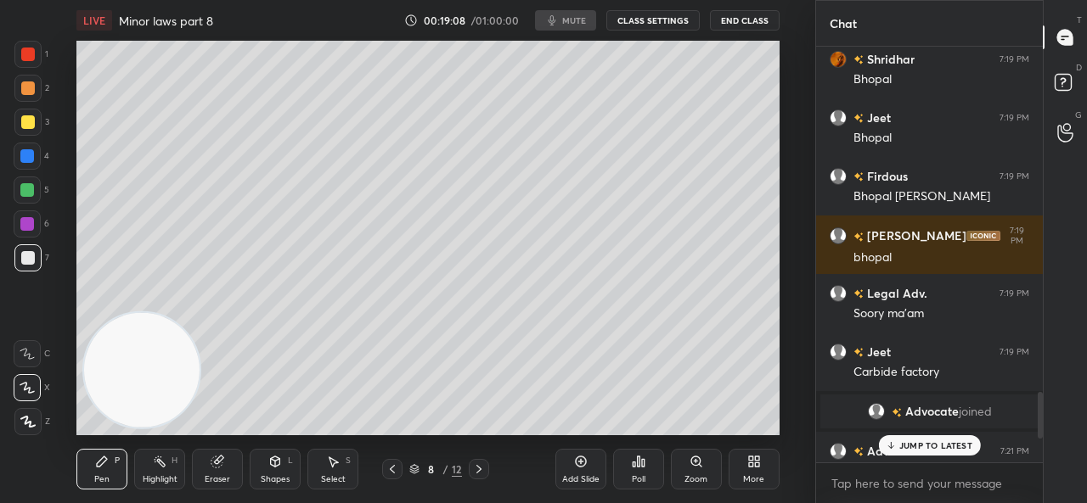
scroll to position [84502, 84150]
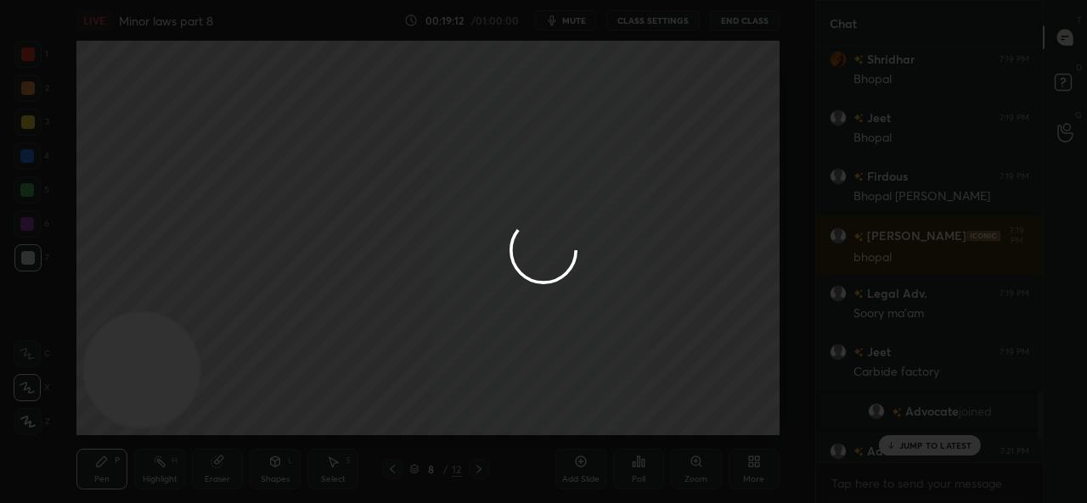
click at [200, 84] on div at bounding box center [543, 251] width 1087 height 503
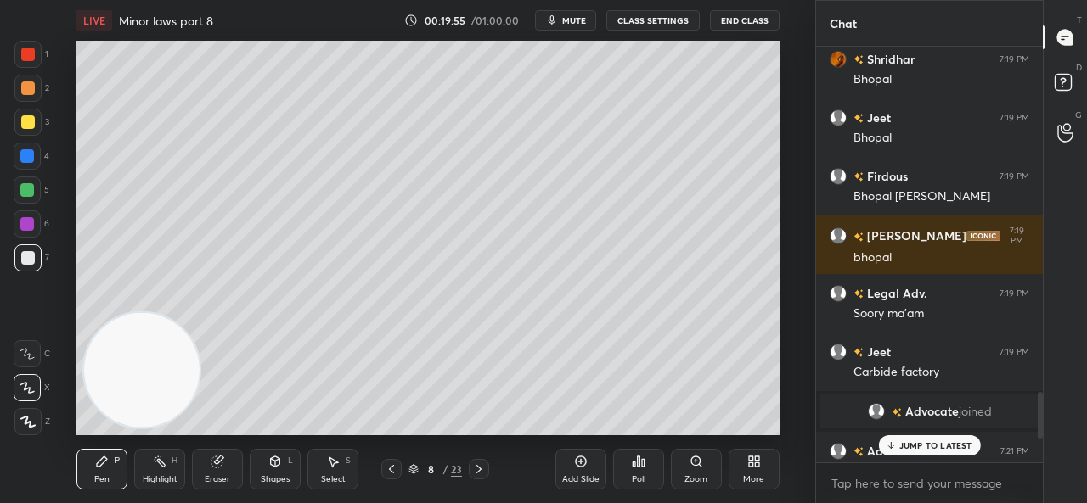
scroll to position [1953, 0]
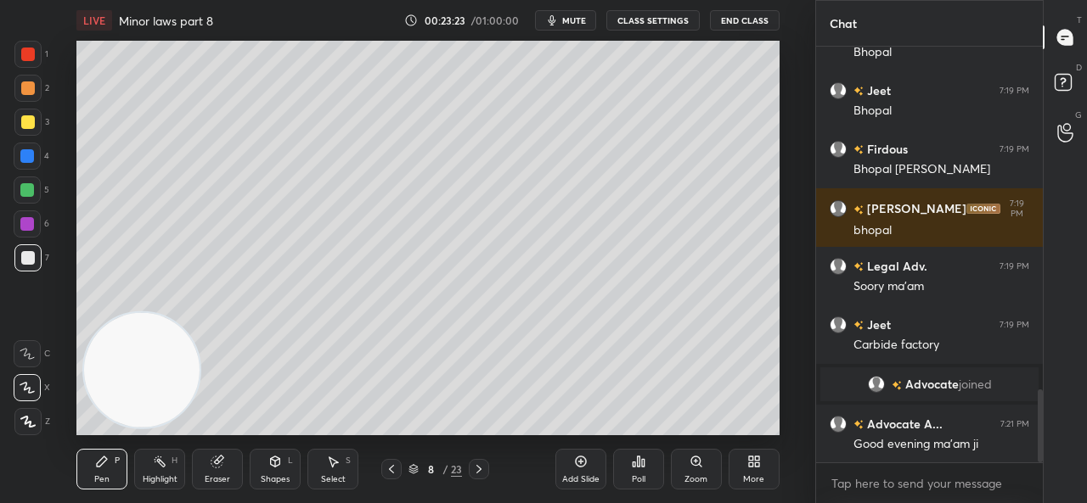
click at [576, 466] on icon at bounding box center [581, 462] width 14 height 14
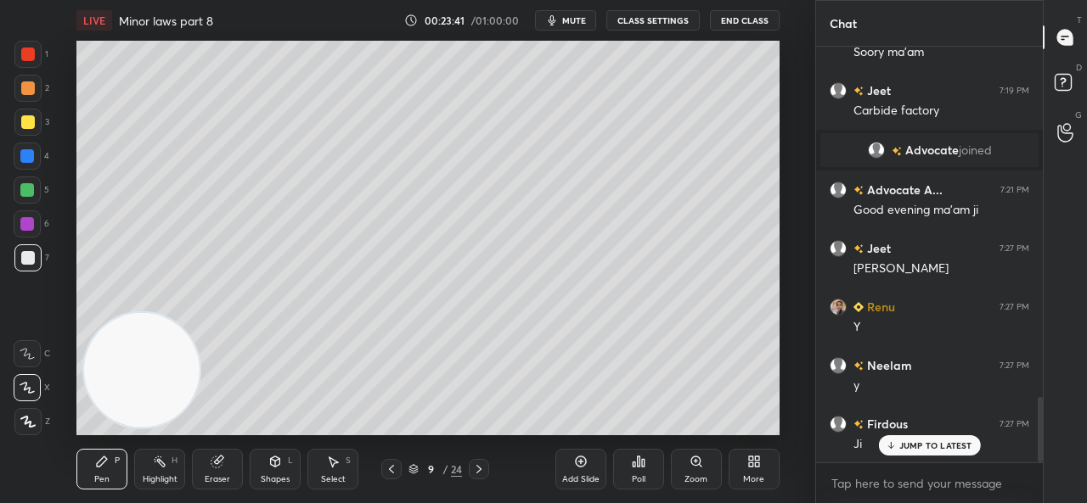
scroll to position [2245, 0]
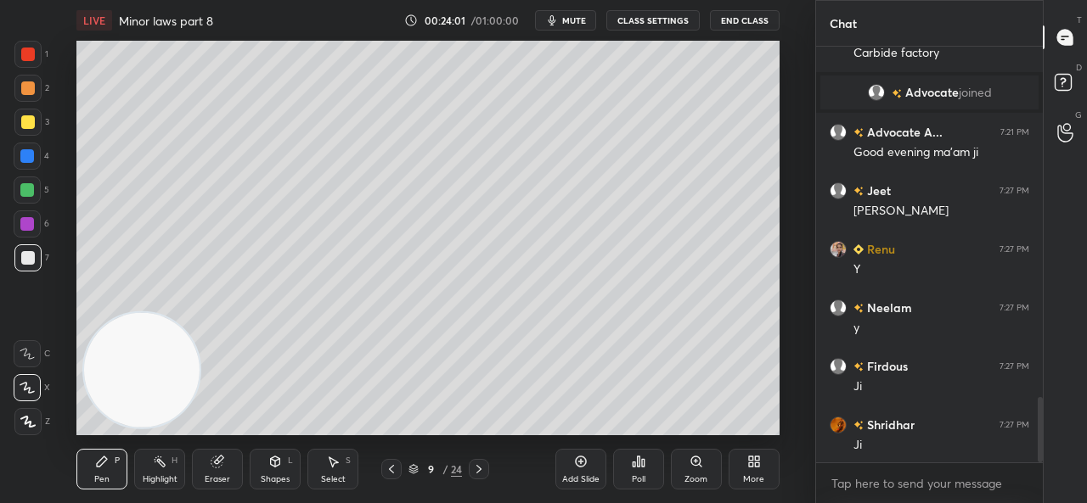
click at [552, 20] on icon "button" at bounding box center [552, 20] width 8 height 10
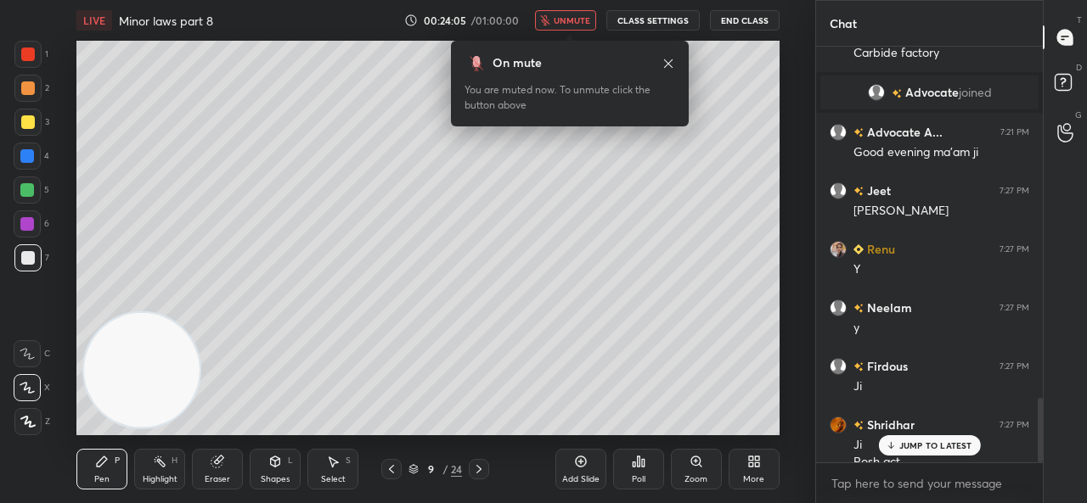
scroll to position [2262, 0]
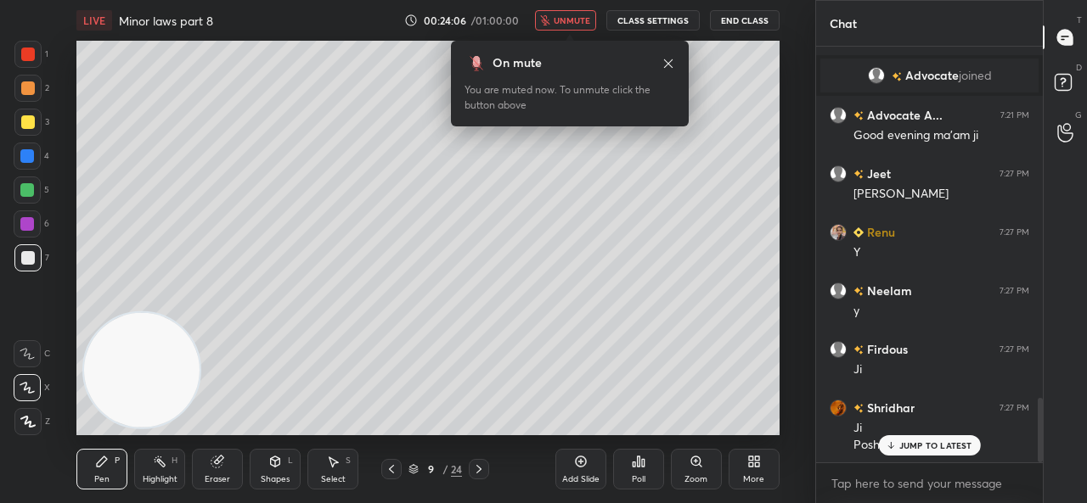
click at [554, 27] on button "unmute" at bounding box center [565, 20] width 61 height 20
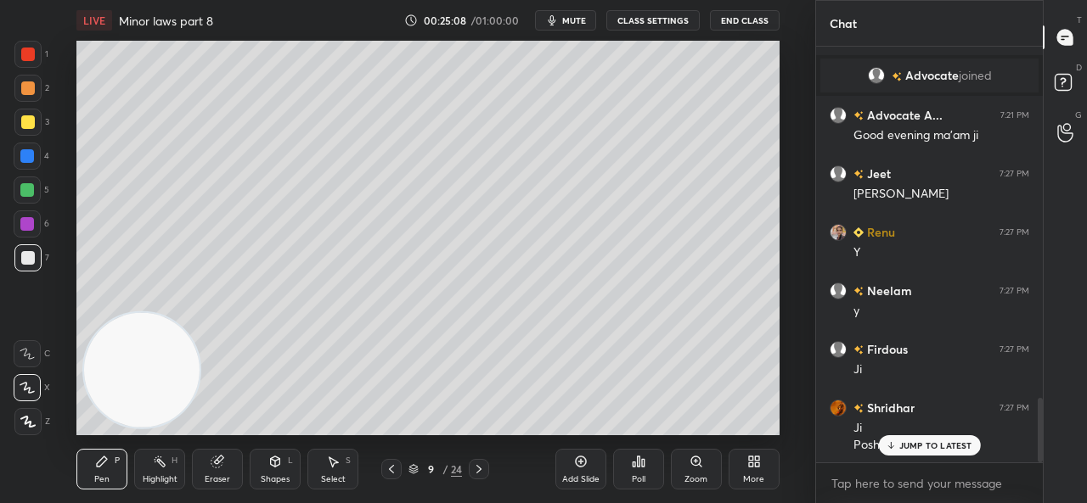
scroll to position [2321, 0]
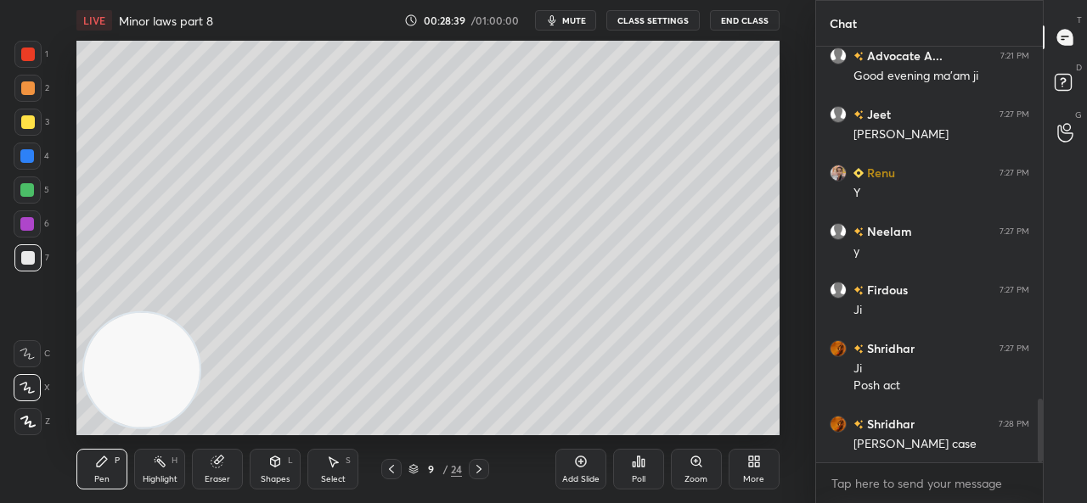
click at [578, 466] on icon at bounding box center [580, 462] width 11 height 11
click at [484, 463] on icon at bounding box center [479, 470] width 14 height 14
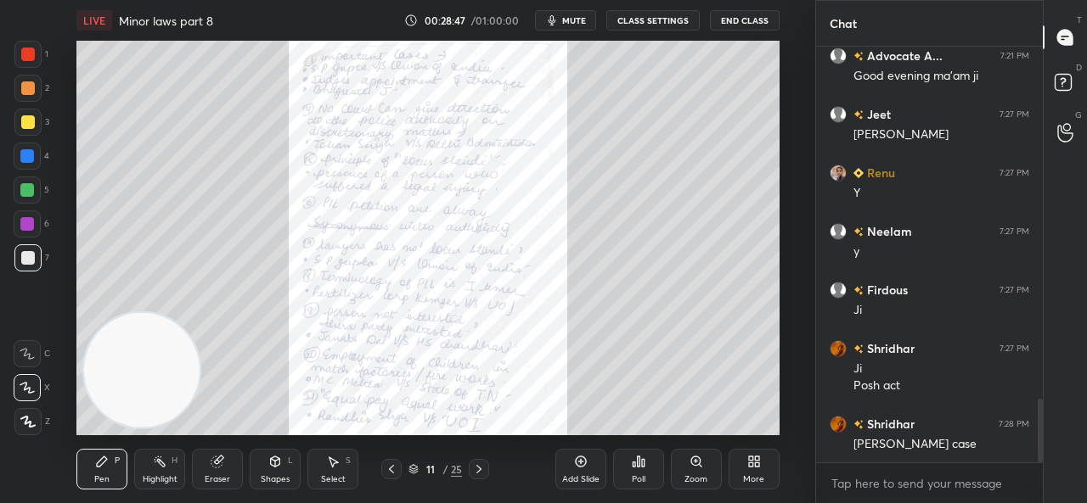
click at [498, 476] on div "11 / 25" at bounding box center [435, 469] width 239 height 20
click at [484, 466] on icon at bounding box center [479, 470] width 14 height 14
click at [484, 467] on icon at bounding box center [479, 470] width 14 height 14
click at [691, 463] on icon at bounding box center [695, 461] width 9 height 9
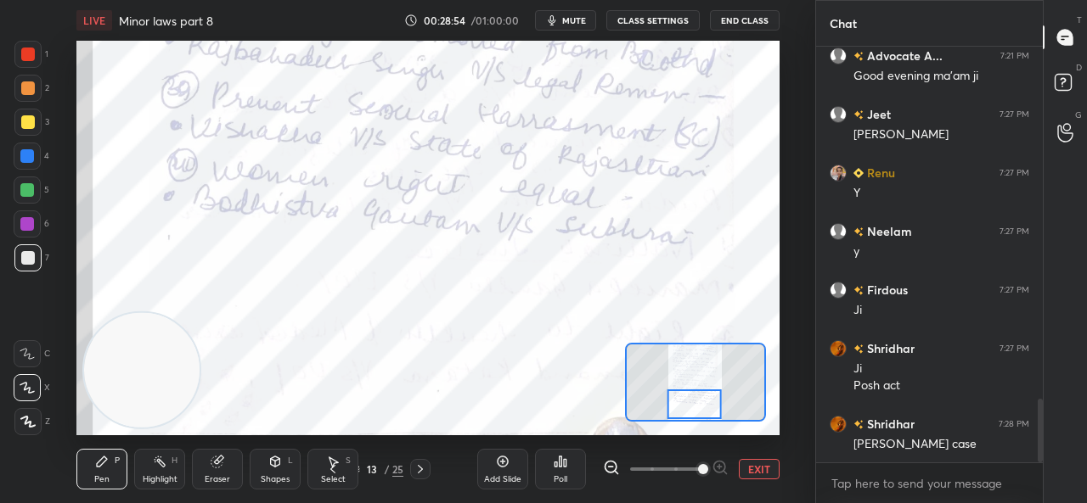
click at [24, 52] on div at bounding box center [28, 55] width 14 height 14
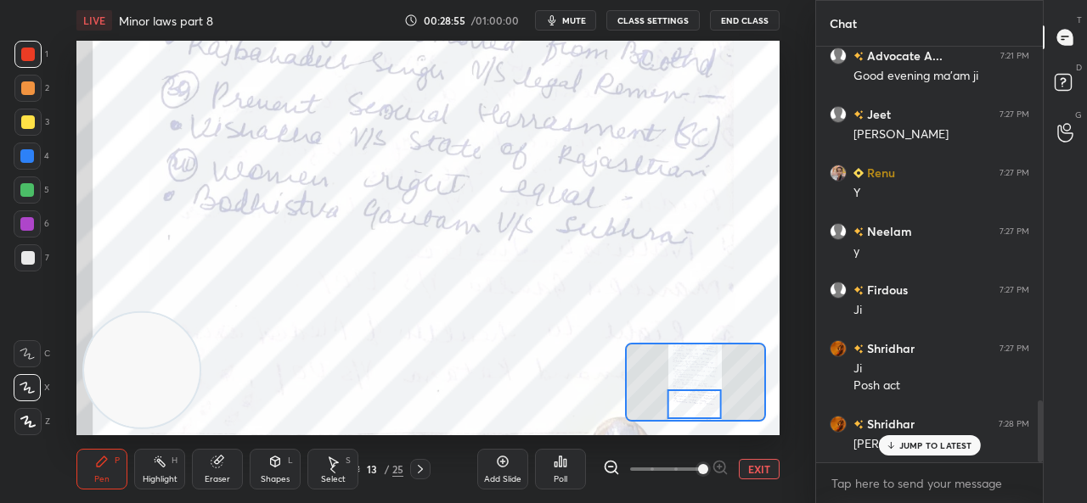
scroll to position [2379, 0]
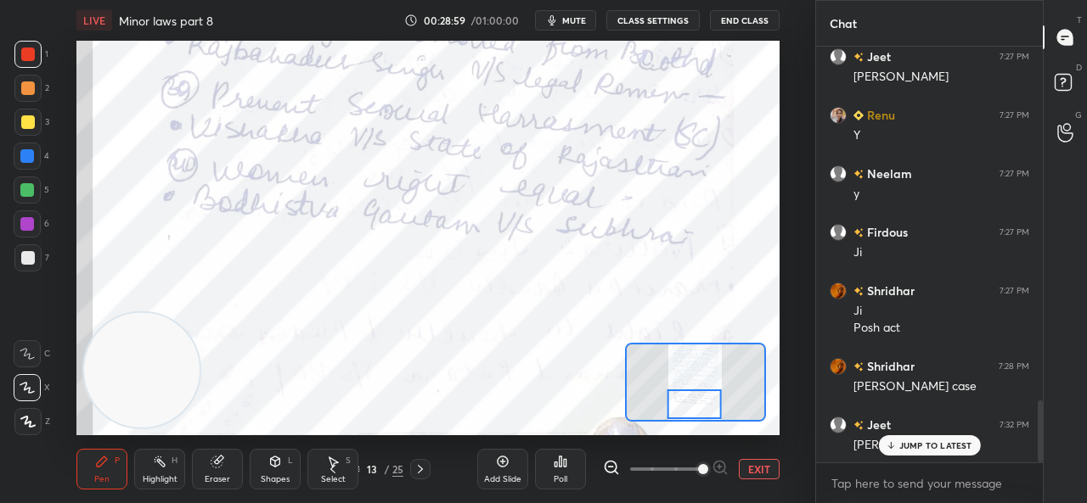
click at [414, 460] on div at bounding box center [420, 469] width 20 height 20
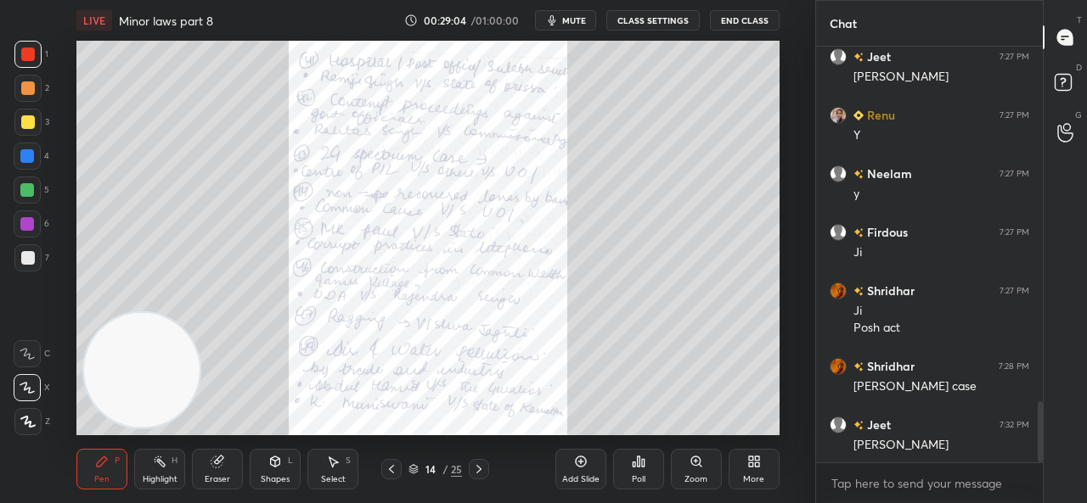
scroll to position [2438, 0]
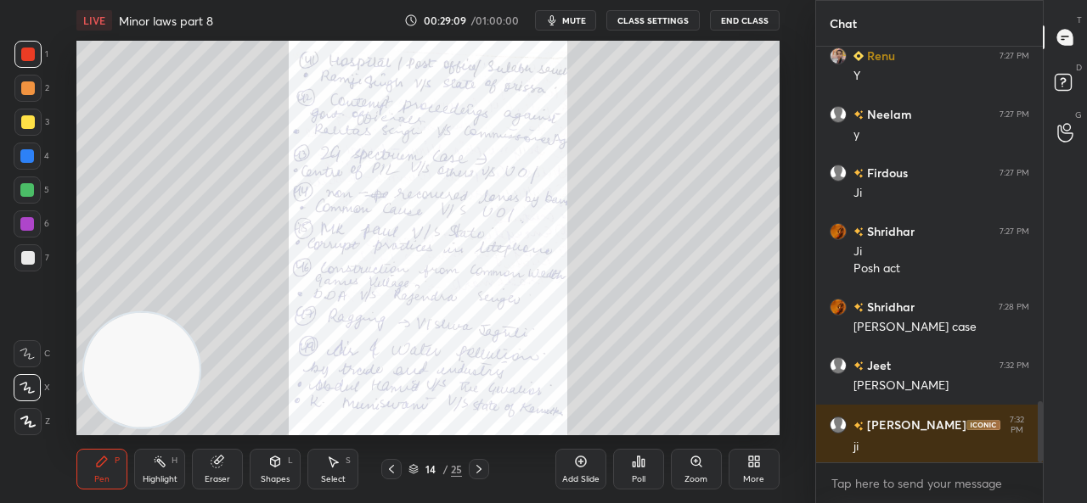
click at [393, 467] on icon at bounding box center [391, 469] width 5 height 8
click at [396, 466] on icon at bounding box center [392, 470] width 14 height 14
click at [396, 464] on icon at bounding box center [392, 470] width 14 height 14
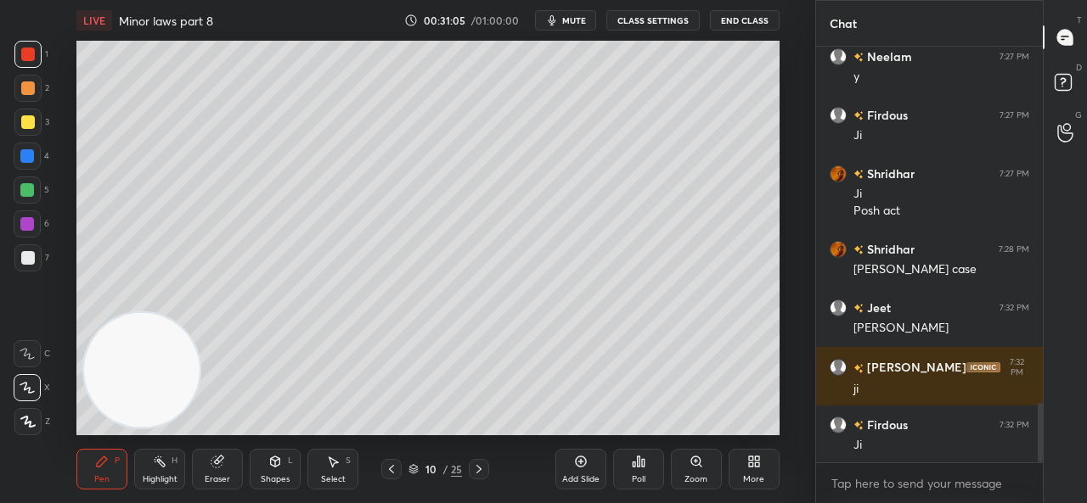
scroll to position [2555, 0]
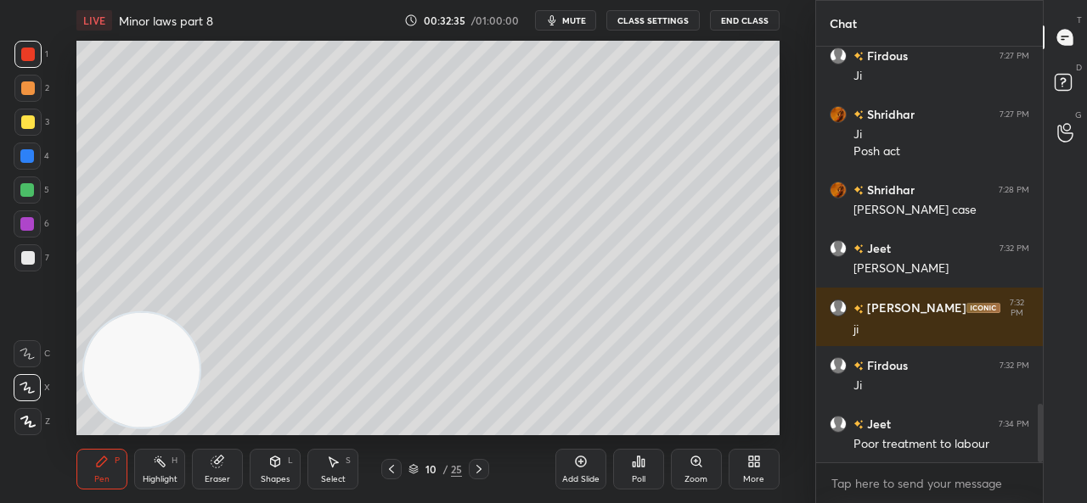
click at [31, 123] on div at bounding box center [28, 122] width 14 height 14
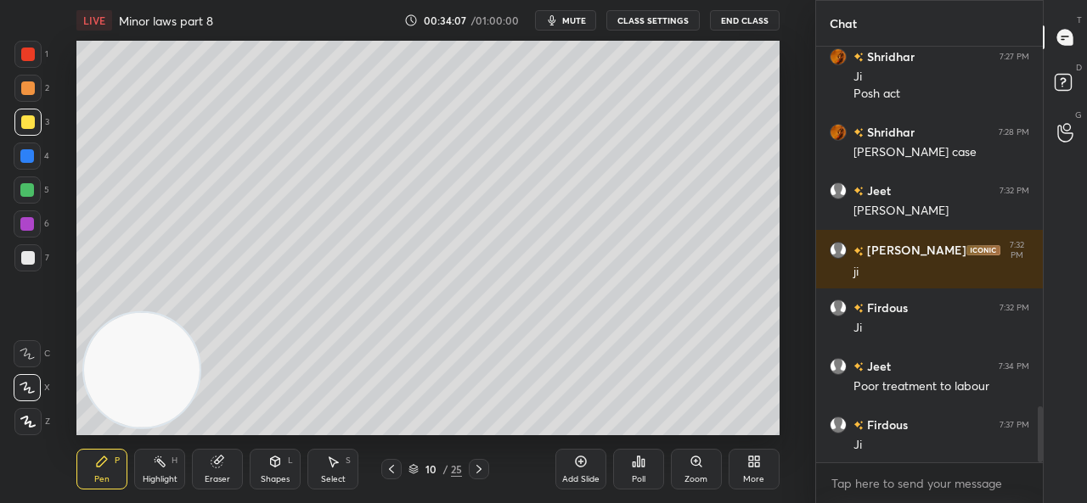
scroll to position [2673, 0]
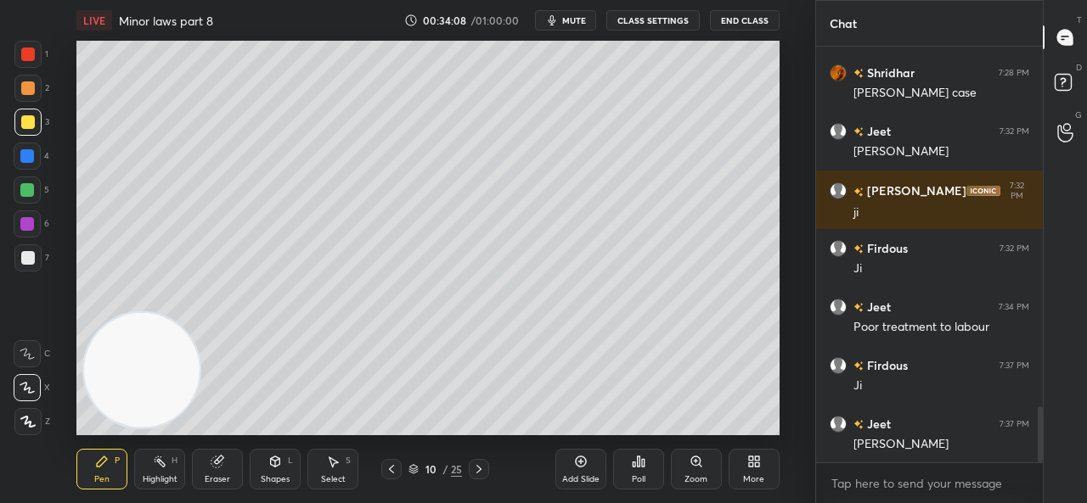
click at [579, 460] on icon at bounding box center [581, 462] width 14 height 14
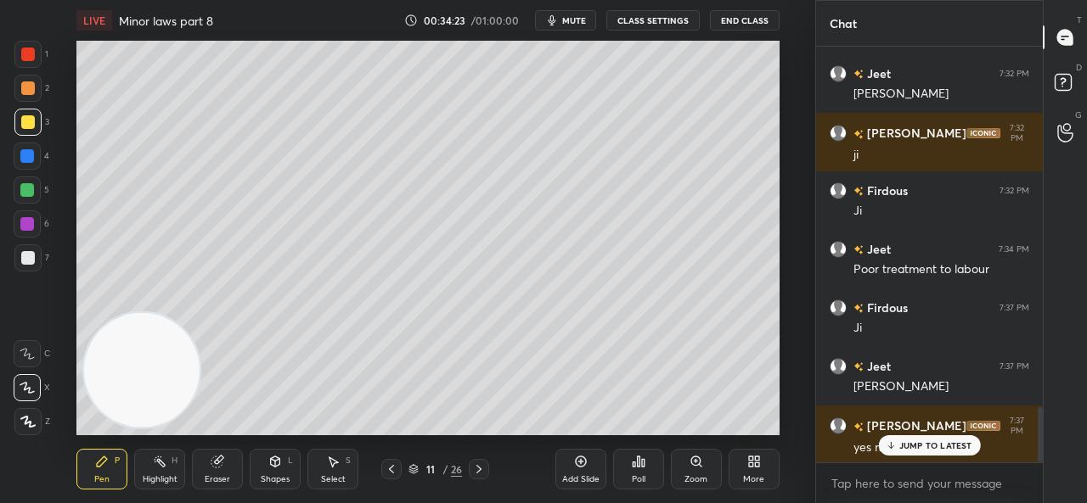
click at [226, 454] on div "Eraser" at bounding box center [217, 469] width 51 height 41
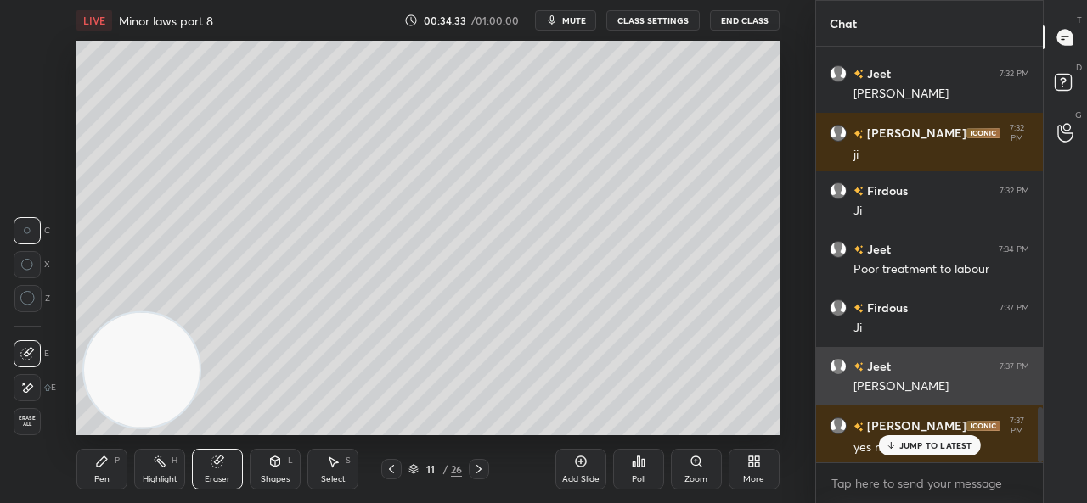
click at [892, 437] on div "JUMP TO LATEST" at bounding box center [929, 446] width 102 height 20
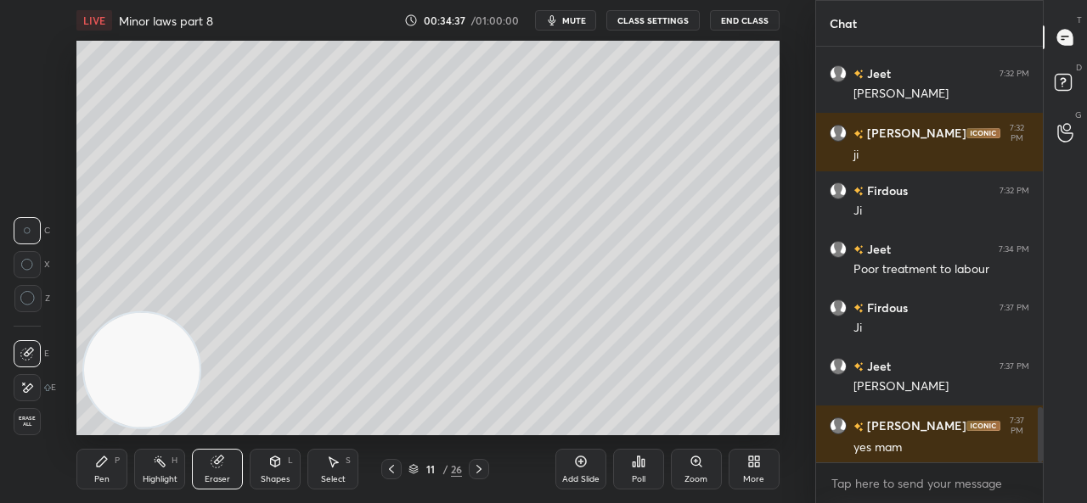
click at [393, 464] on icon at bounding box center [392, 470] width 14 height 14
click at [95, 475] on div "Pen" at bounding box center [101, 479] width 15 height 8
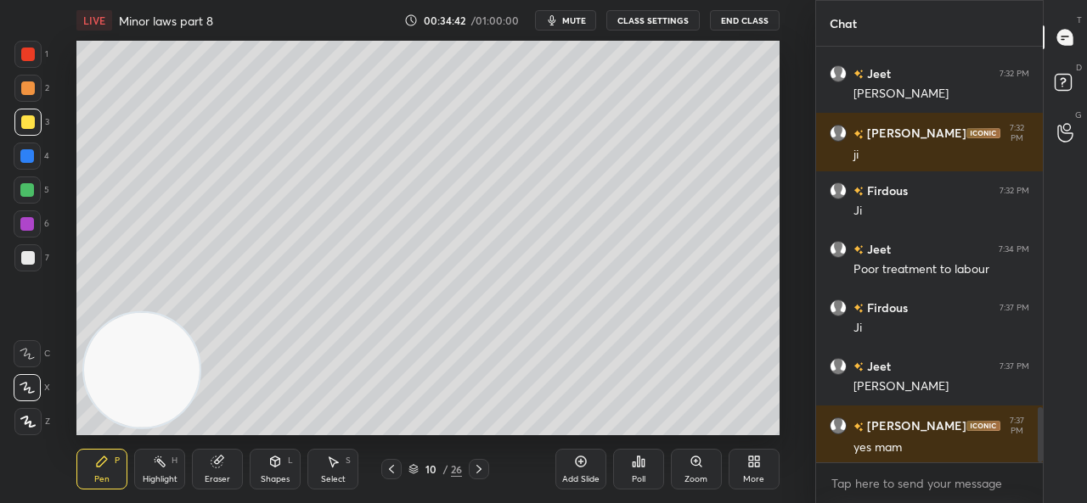
click at [486, 468] on div at bounding box center [479, 469] width 20 height 20
click at [387, 467] on icon at bounding box center [392, 470] width 14 height 14
click at [478, 469] on icon at bounding box center [479, 470] width 14 height 14
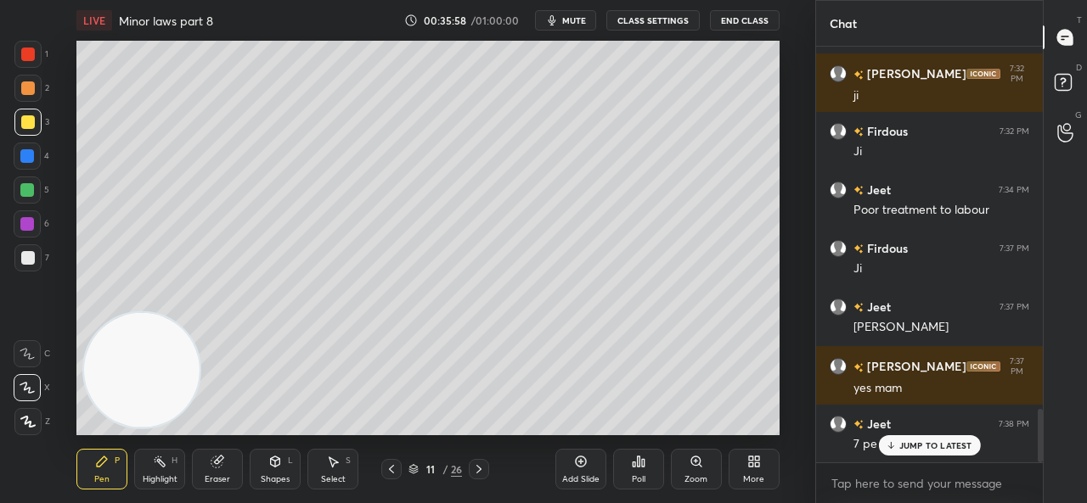
scroll to position [2847, 0]
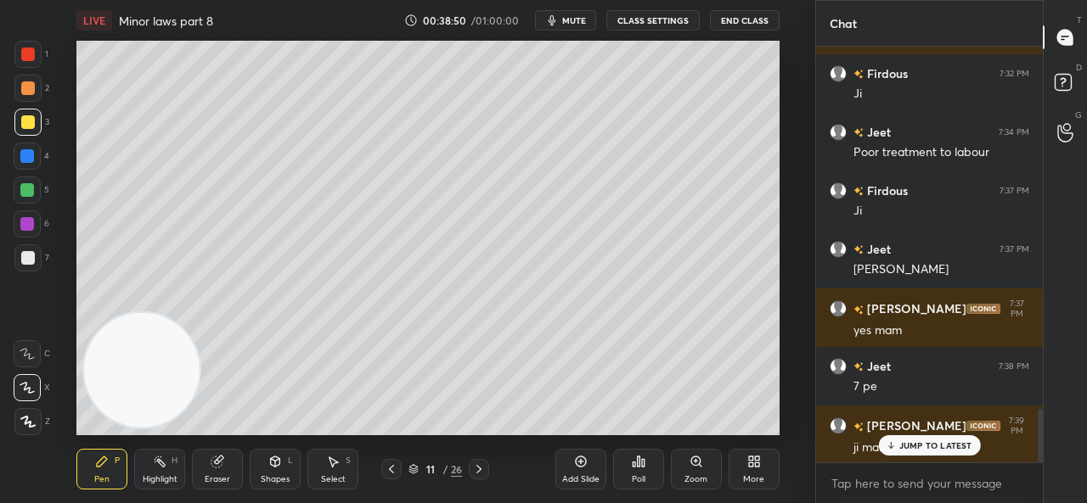
click at [579, 454] on div "Add Slide" at bounding box center [580, 469] width 51 height 41
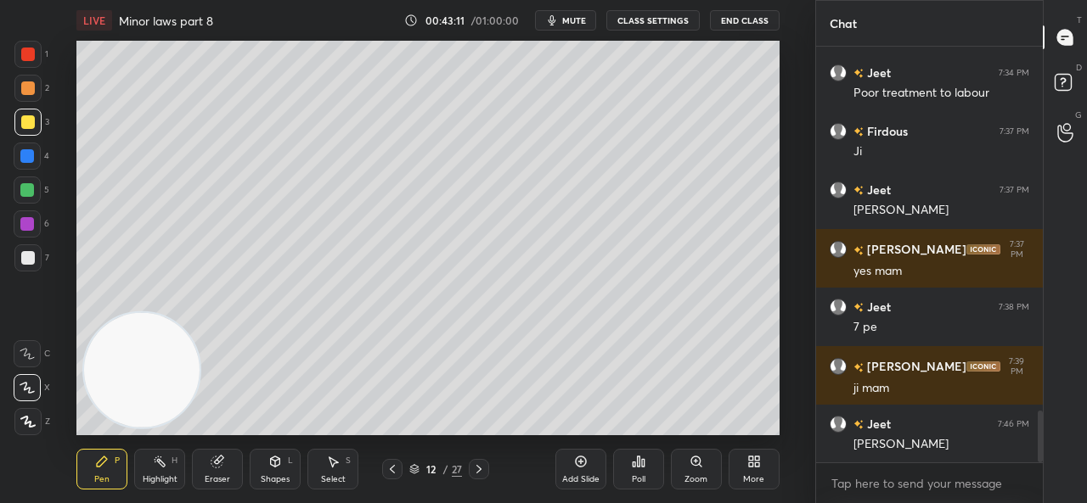
click at [587, 470] on div "Add Slide" at bounding box center [580, 469] width 51 height 41
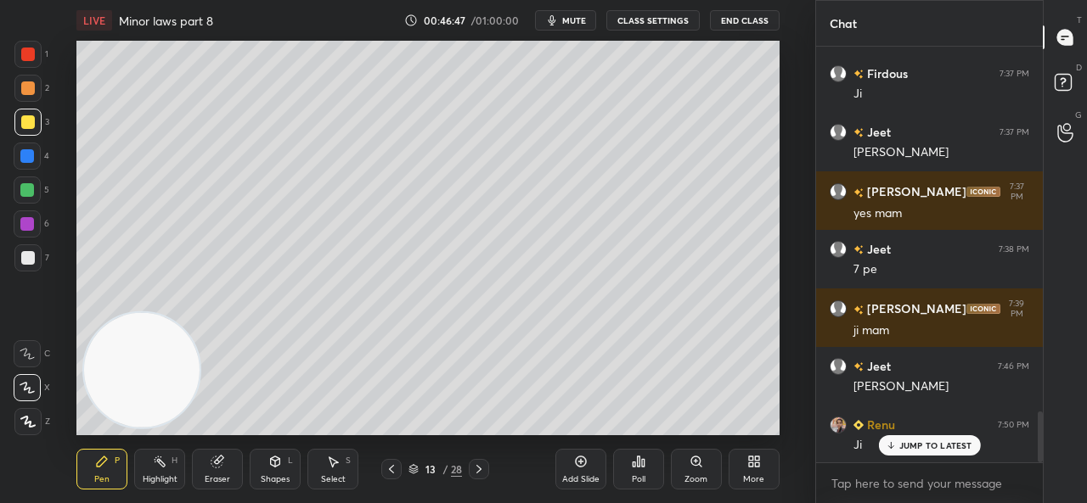
click at [575, 461] on icon at bounding box center [580, 462] width 11 height 11
click at [390, 466] on icon at bounding box center [392, 470] width 14 height 14
click at [486, 464] on icon at bounding box center [479, 470] width 14 height 14
click at [593, 456] on div "Add Slide" at bounding box center [580, 469] width 51 height 41
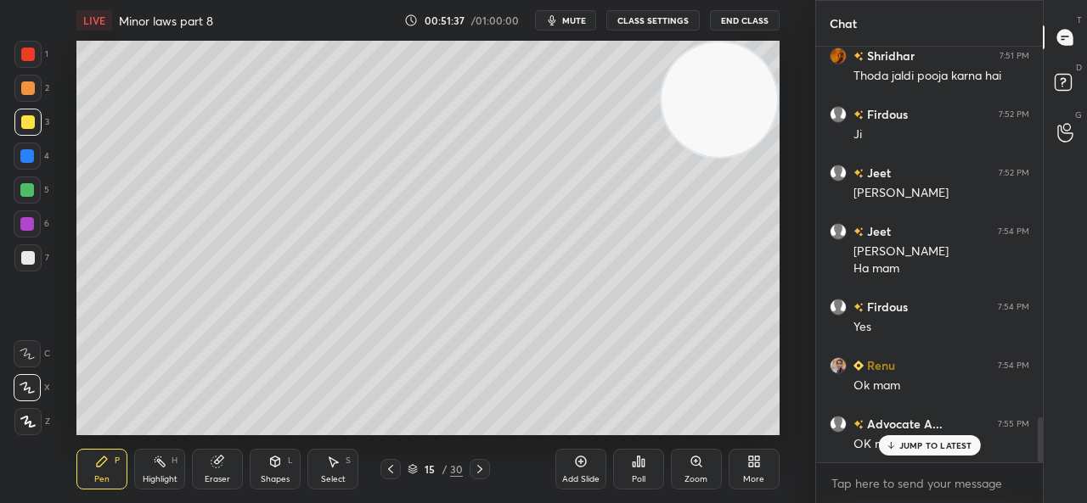
scroll to position [3450, 0]
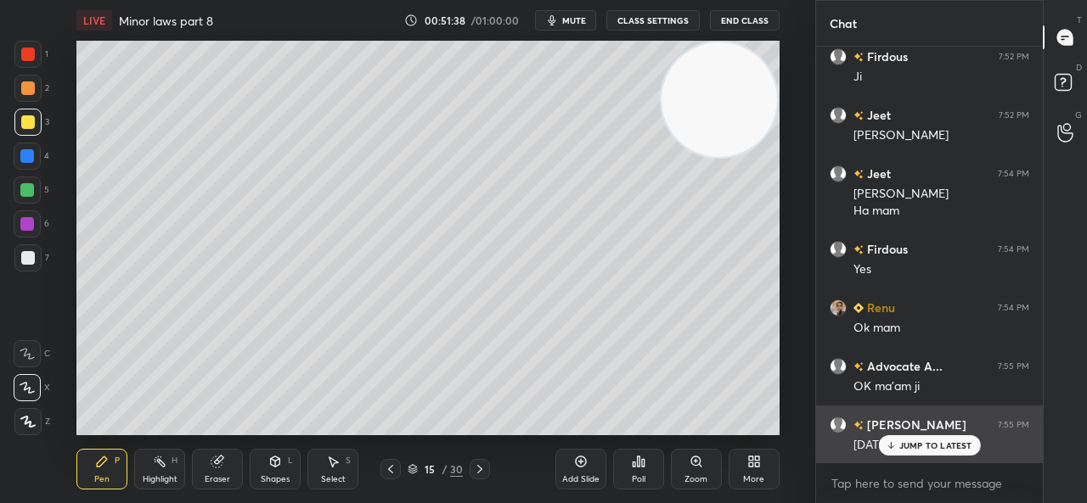
click at [1049, 459] on div "T Messages (T) D Doubts (D) G Raise Hand (G)" at bounding box center [1065, 251] width 44 height 503
click at [919, 440] on div "JUMP TO LATEST" at bounding box center [929, 446] width 102 height 20
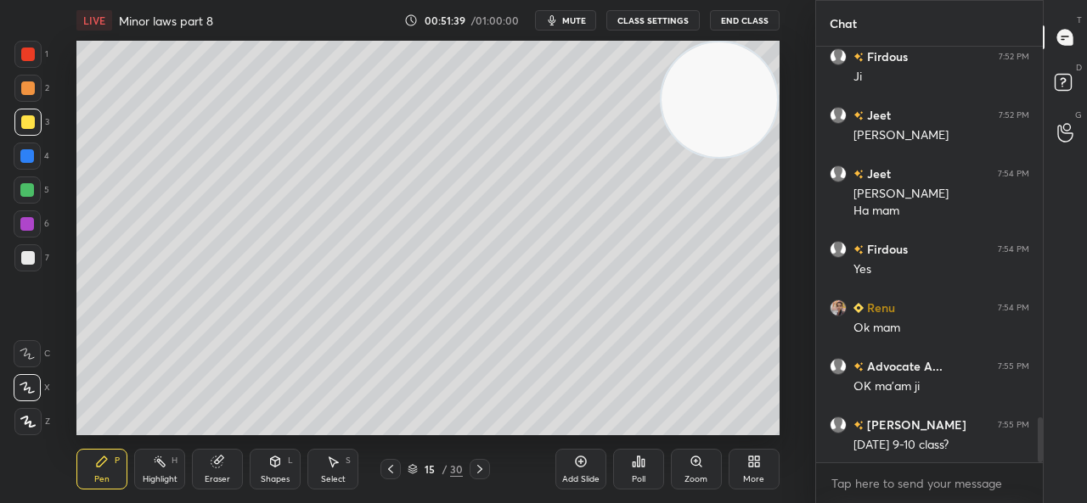
scroll to position [3525, 0]
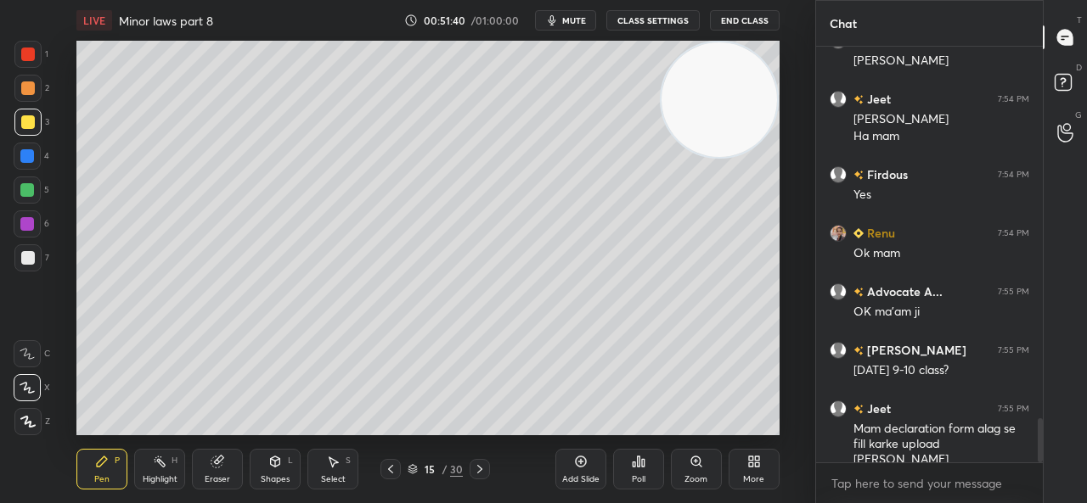
click at [593, 464] on div "Add Slide" at bounding box center [580, 469] width 51 height 41
click at [210, 447] on div "Pen P Highlight H Eraser Shapes L Select S 16 / 31 Add Slide Poll Zoom More" at bounding box center [427, 470] width 702 height 68
click at [223, 453] on div "Eraser" at bounding box center [217, 469] width 51 height 41
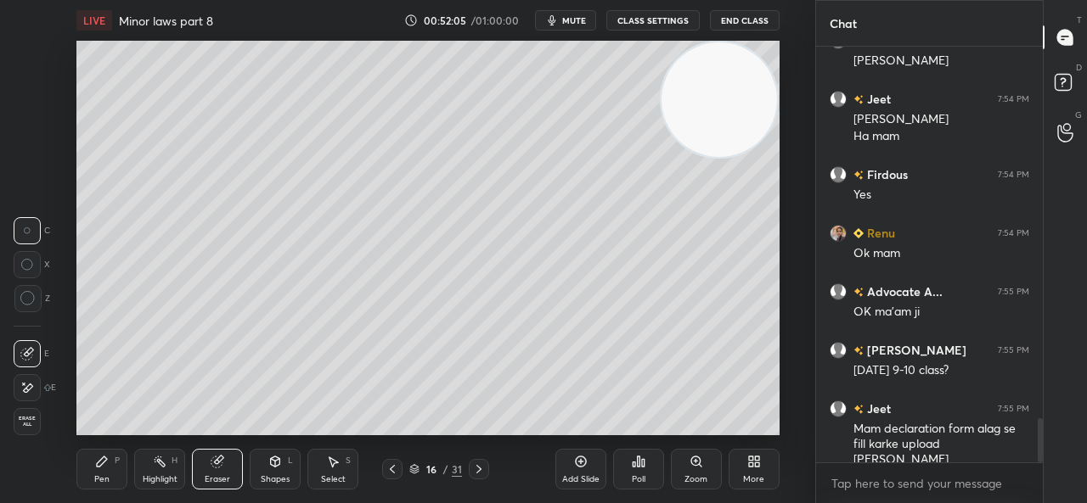
click at [41, 420] on div "Erase all" at bounding box center [29, 421] width 31 height 27
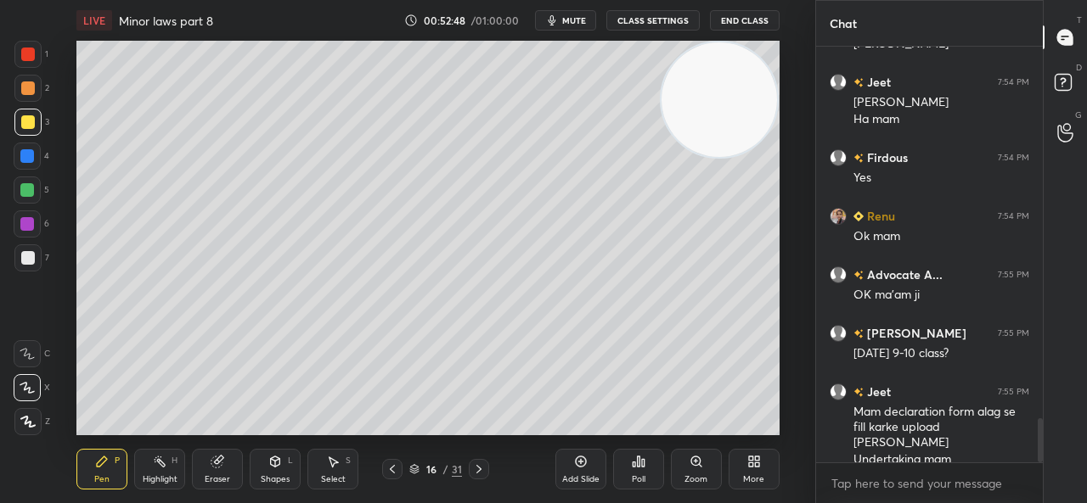
scroll to position [3600, 0]
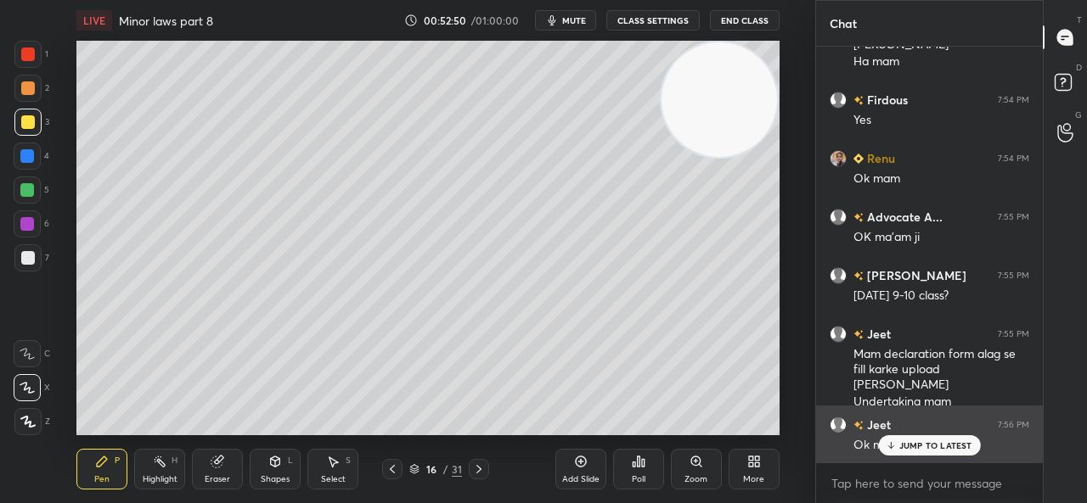
click at [925, 443] on p "JUMP TO LATEST" at bounding box center [935, 446] width 73 height 10
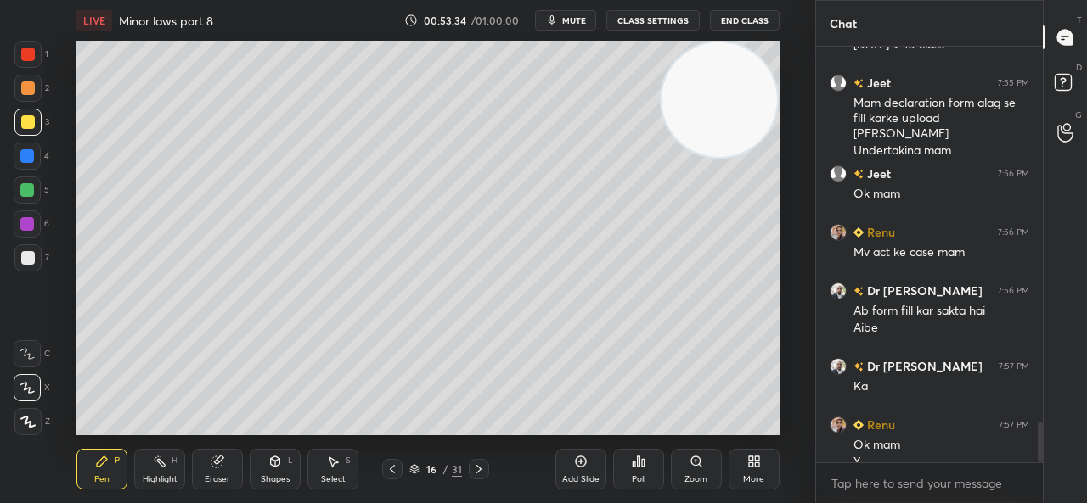
scroll to position [3868, 0]
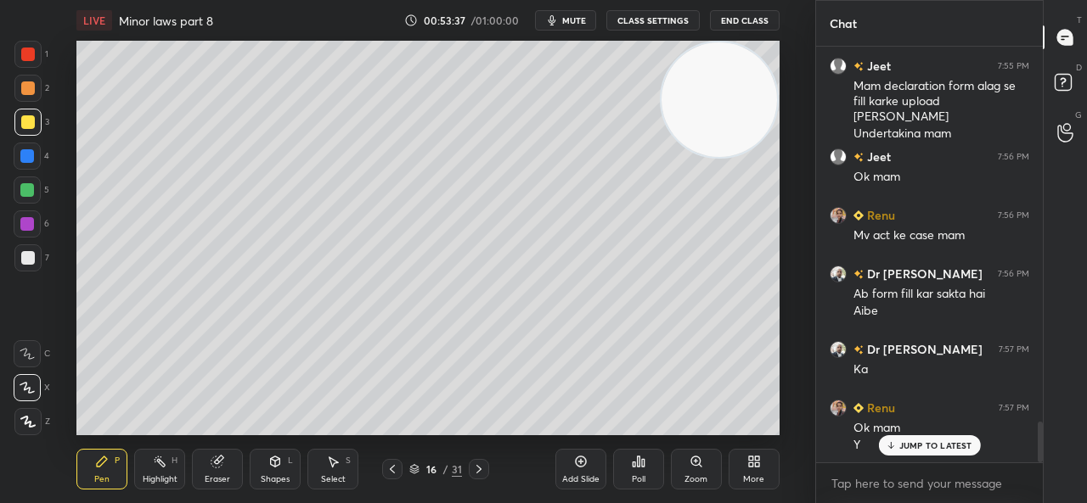
click at [891, 441] on icon at bounding box center [890, 446] width 11 height 10
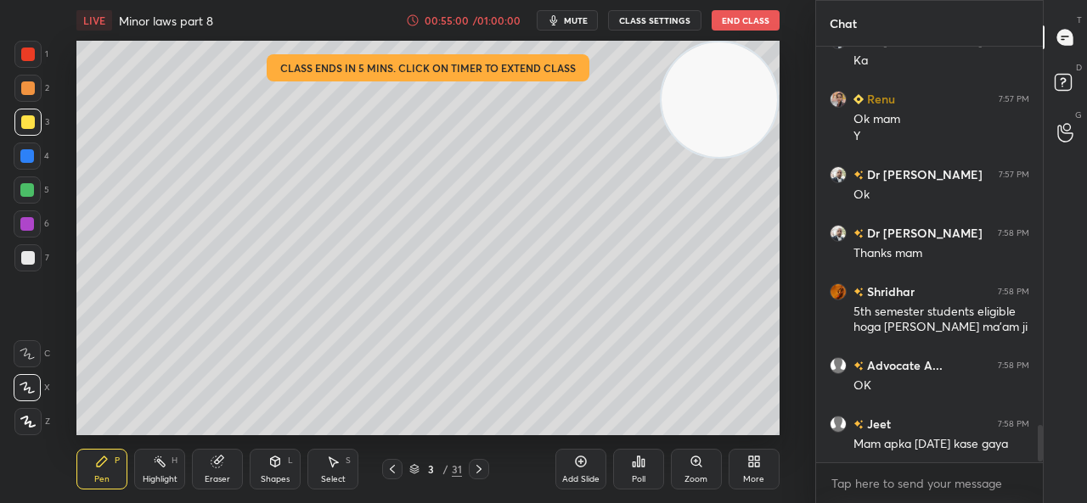
scroll to position [4235, 0]
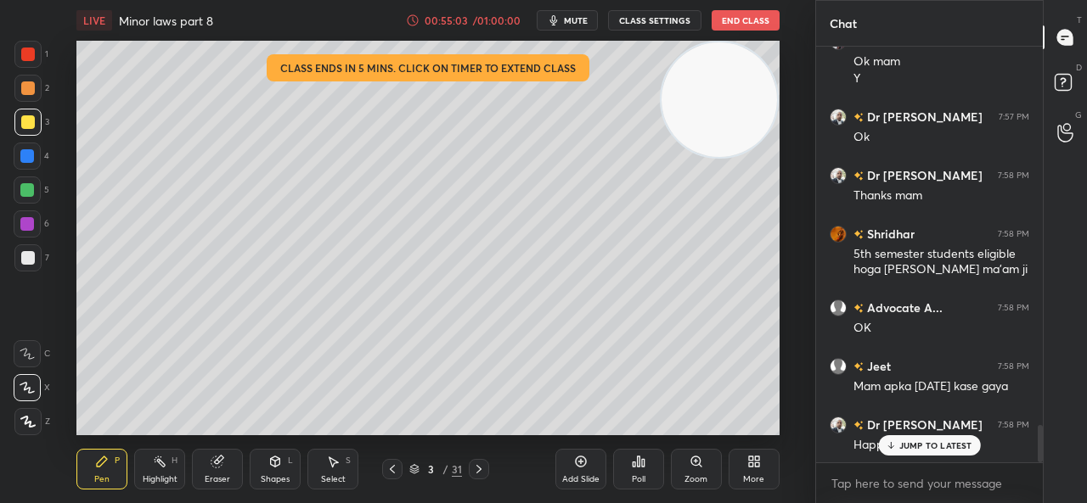
click at [928, 446] on p "JUMP TO LATEST" at bounding box center [935, 446] width 73 height 10
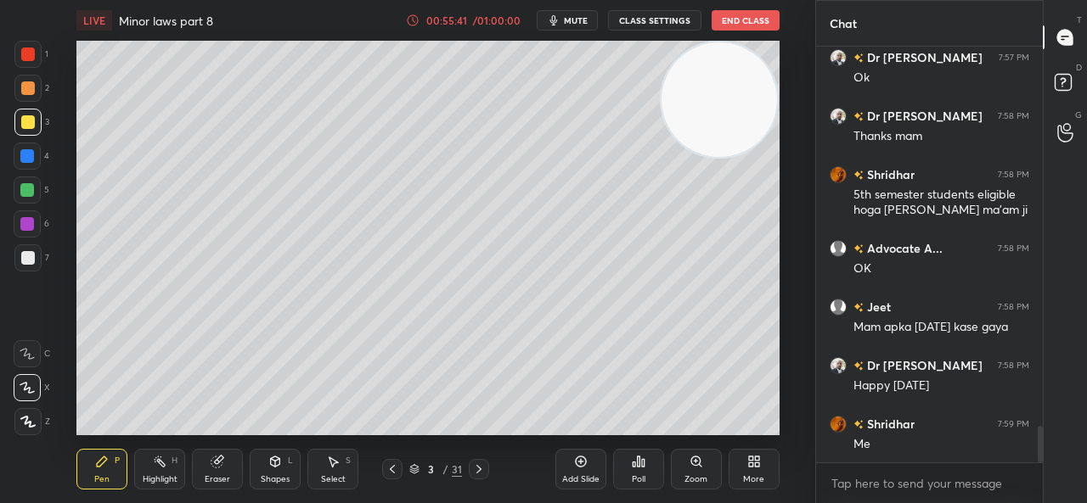
scroll to position [4367, 0]
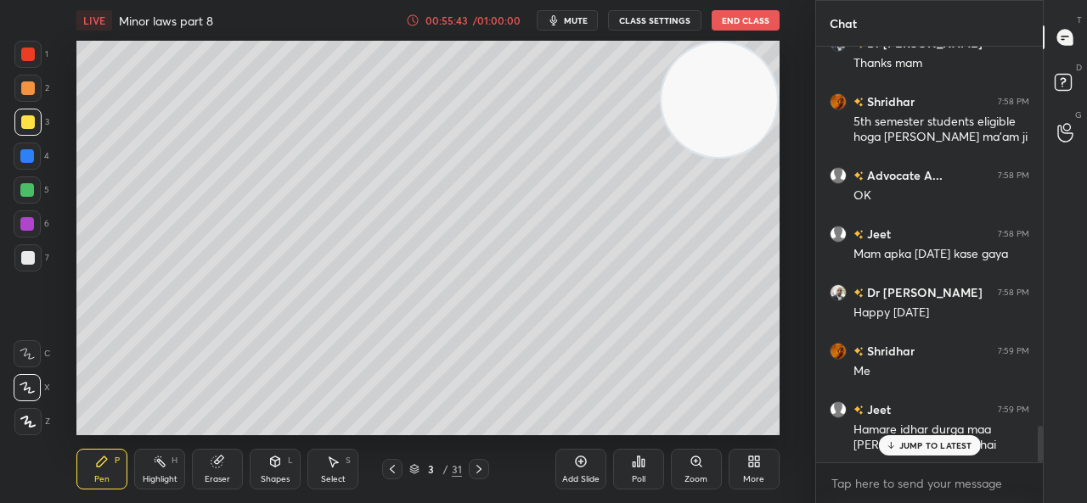
click at [928, 446] on p "JUMP TO LATEST" at bounding box center [935, 446] width 73 height 10
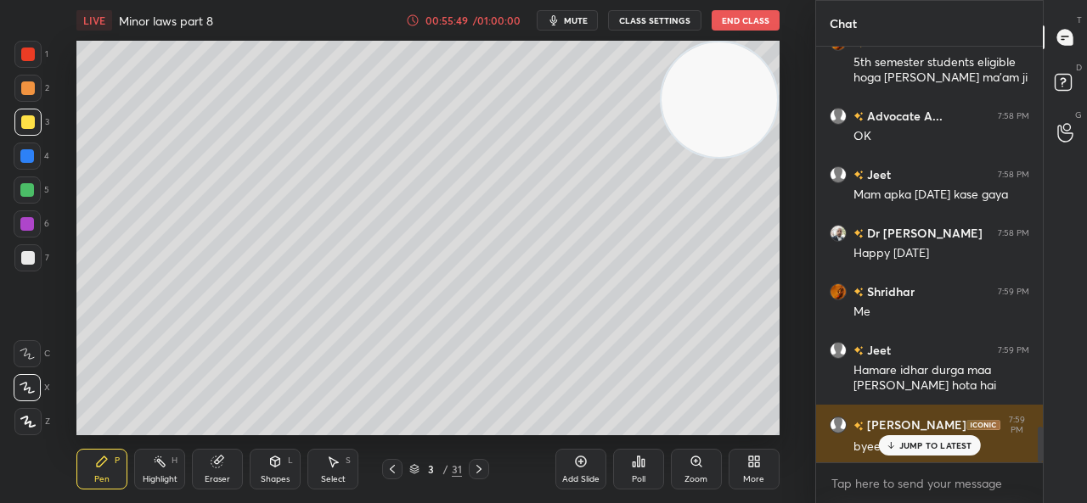
scroll to position [4484, 0]
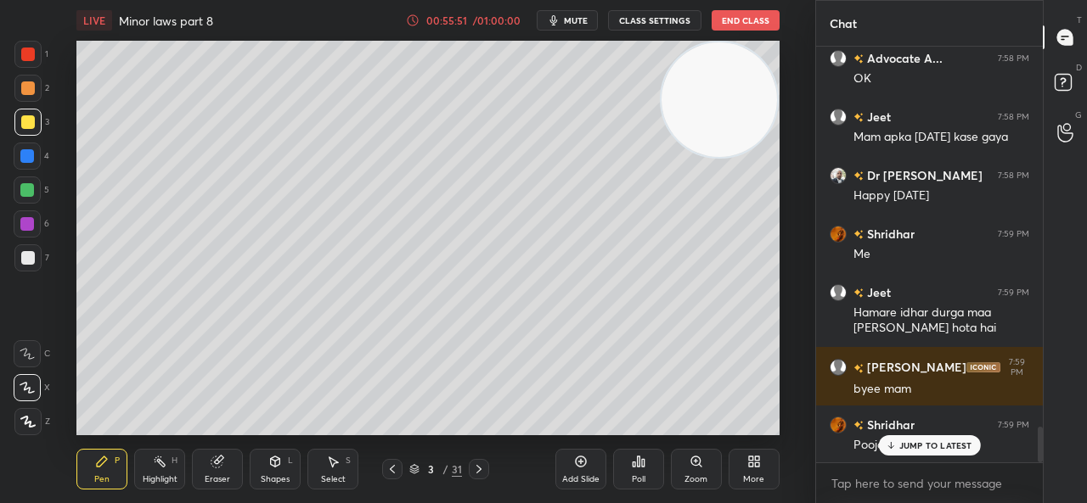
click at [908, 445] on p "JUMP TO LATEST" at bounding box center [935, 446] width 73 height 10
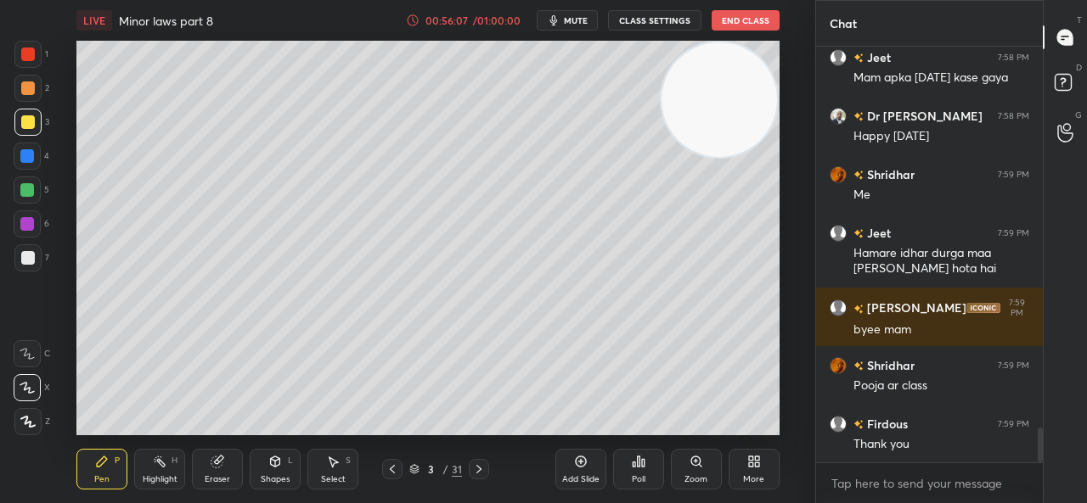
click at [552, 14] on icon "button" at bounding box center [554, 21] width 14 height 14
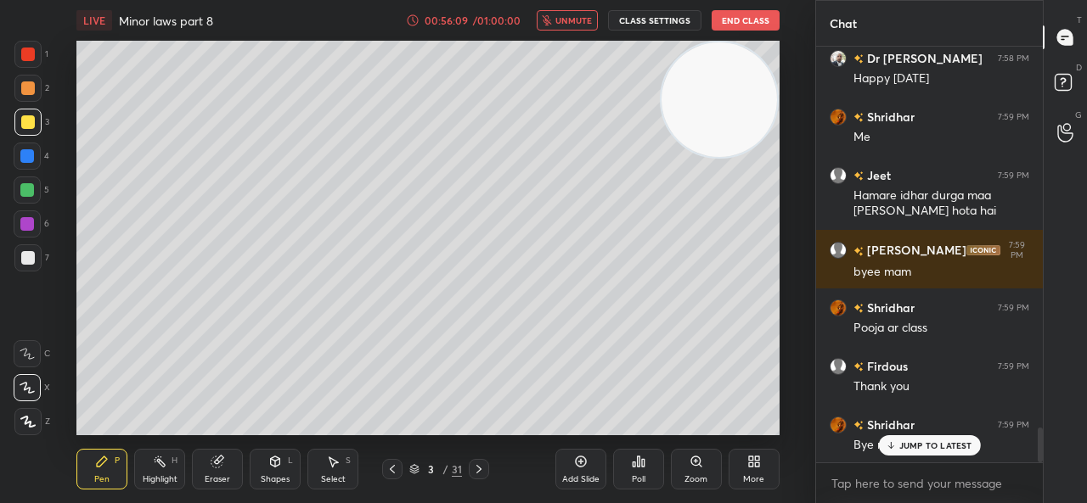
click at [898, 443] on div "JUMP TO LATEST" at bounding box center [929, 446] width 102 height 20
click at [571, 31] on div "LIVE Minor laws part 8 00:56:10 / 01:00:00 unmute CLASS SETTINGS End Class" at bounding box center [427, 20] width 702 height 41
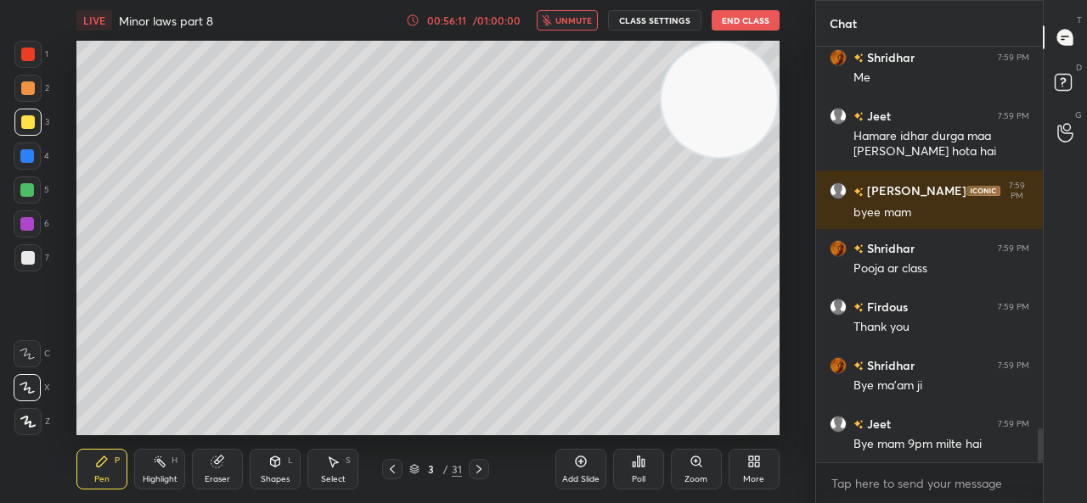
click at [569, 12] on button "unmute" at bounding box center [567, 20] width 61 height 20
click at [476, 468] on icon at bounding box center [479, 470] width 14 height 14
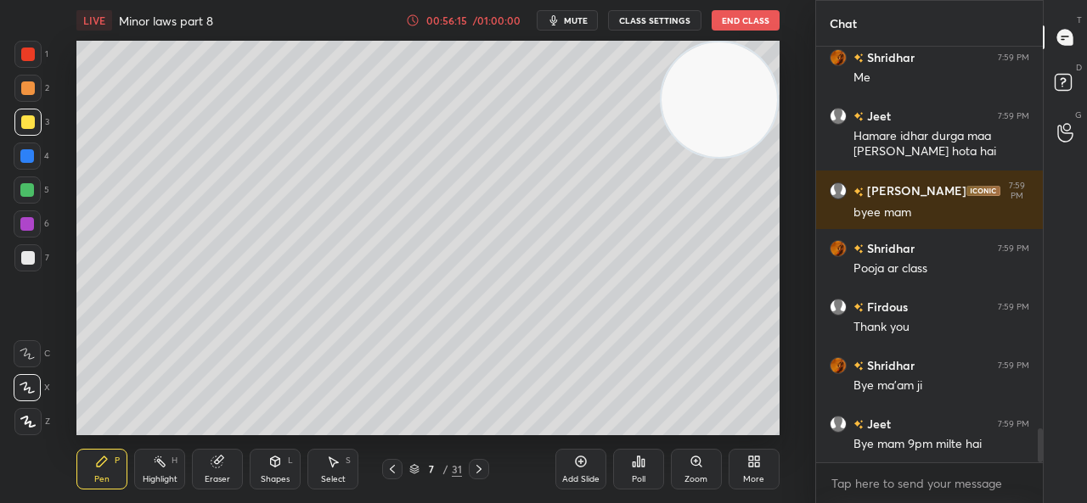
click at [400, 469] on div at bounding box center [392, 469] width 20 height 20
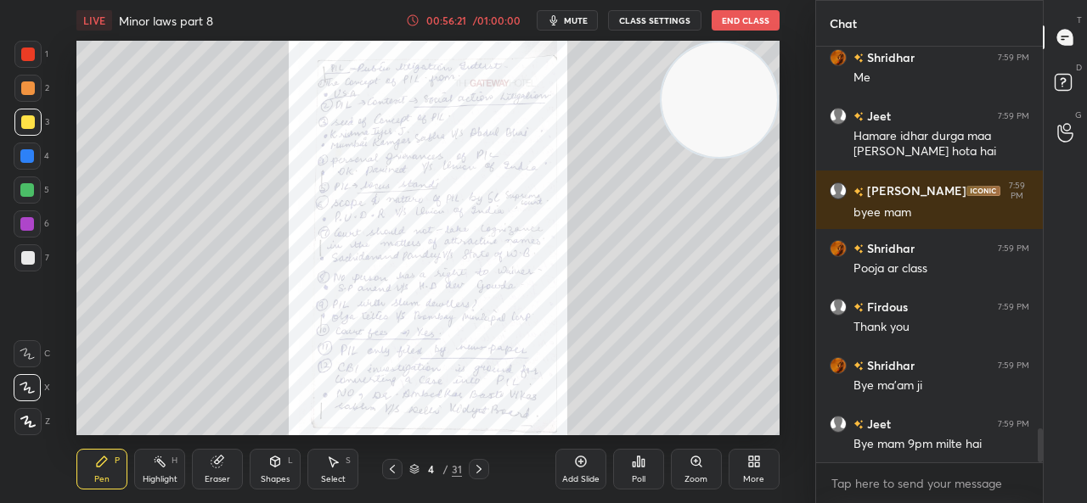
click at [586, 11] on button "mute" at bounding box center [567, 20] width 61 height 20
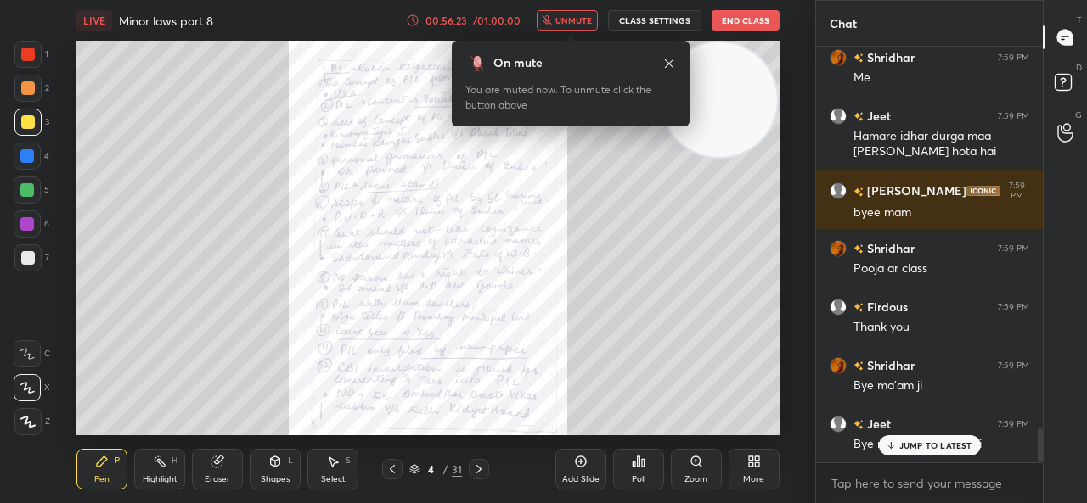
scroll to position [4719, 0]
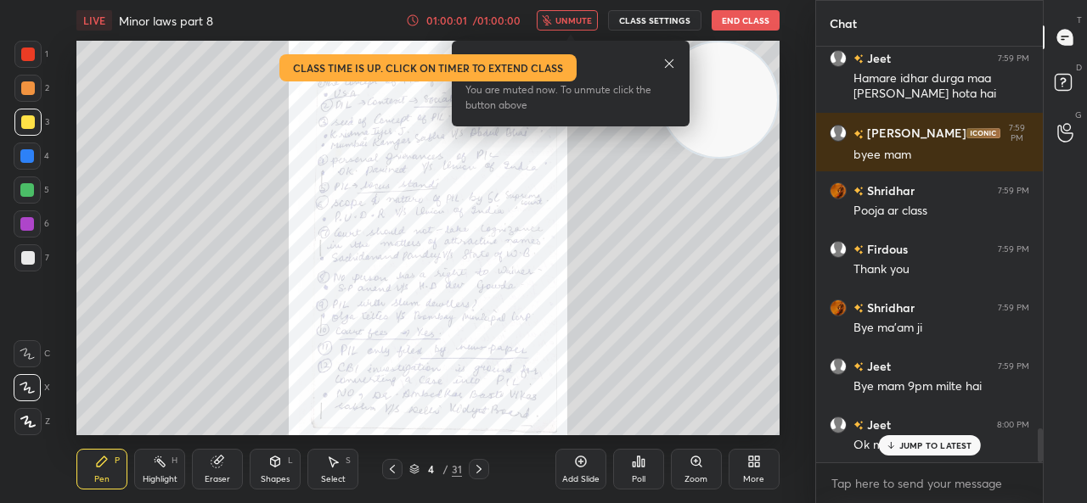
click at [736, 14] on button "End Class" at bounding box center [745, 20] width 68 height 20
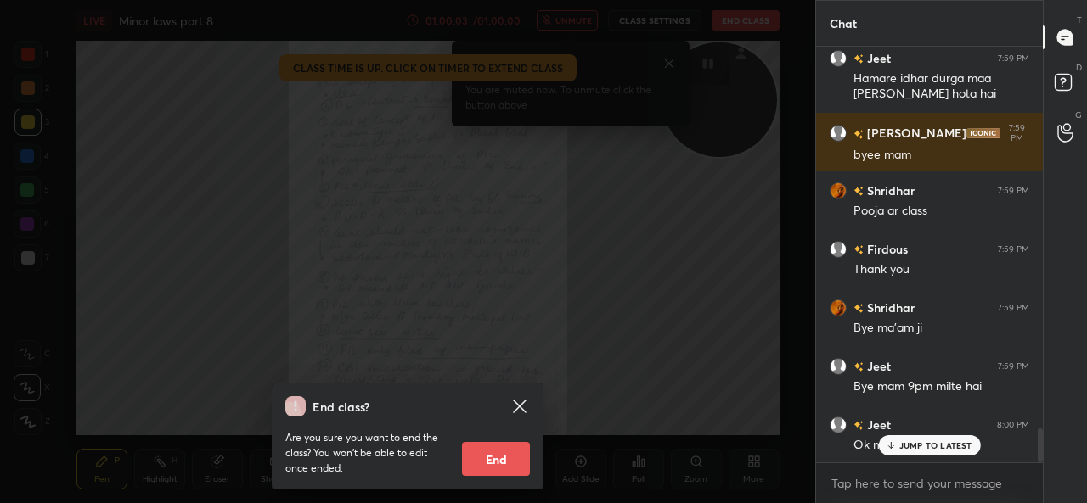
click at [484, 451] on button "End" at bounding box center [496, 459] width 68 height 34
type textarea "x"
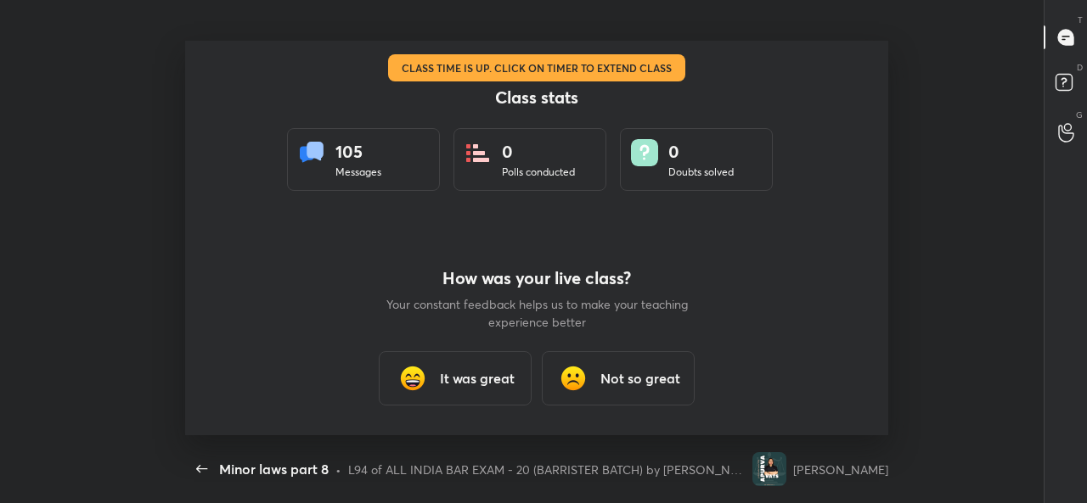
scroll to position [0, 0]
